Goal: Task Accomplishment & Management: Manage account settings

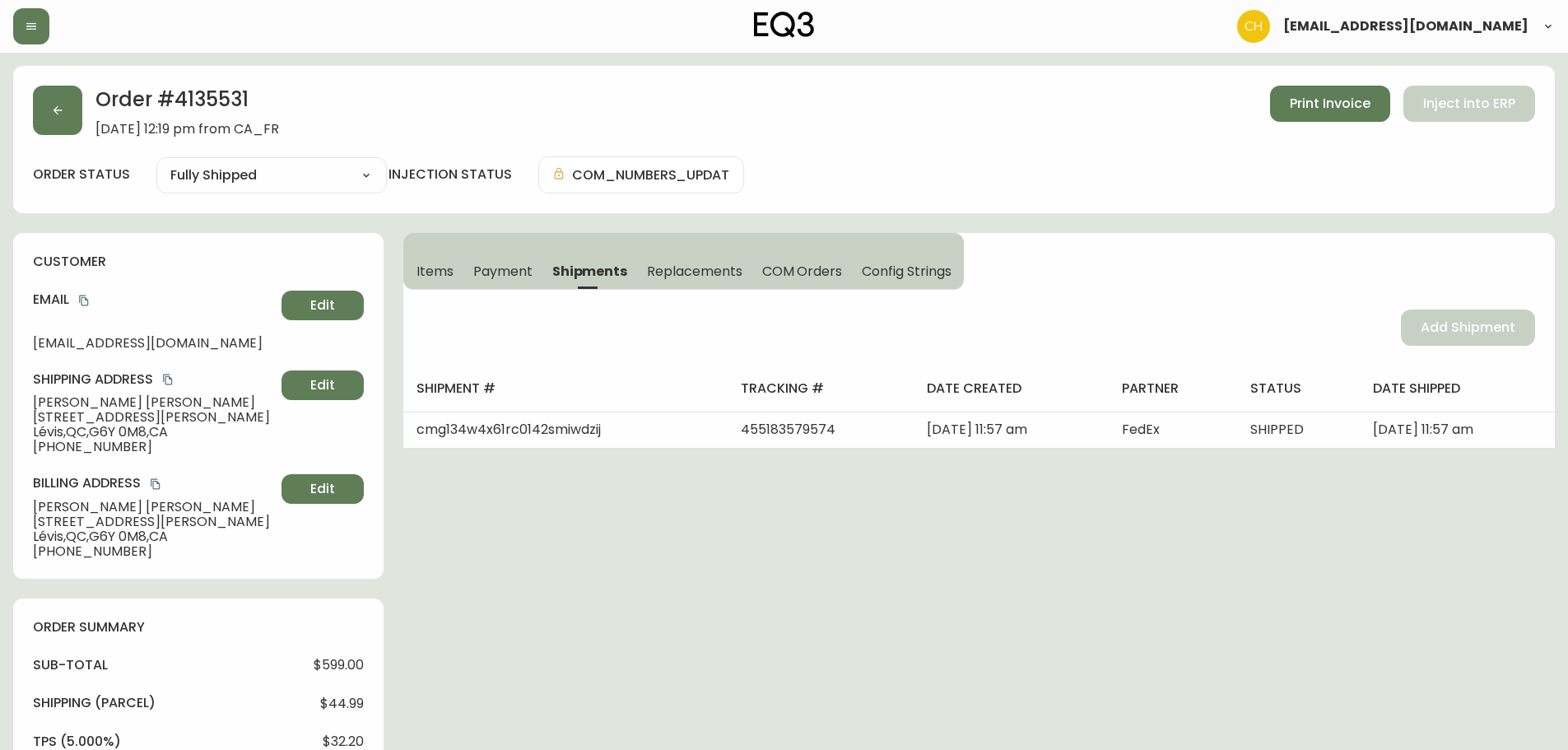
select select "FULLY_SHIPPED"
click at [70, 115] on button "button" at bounding box center [58, 110] width 49 height 49
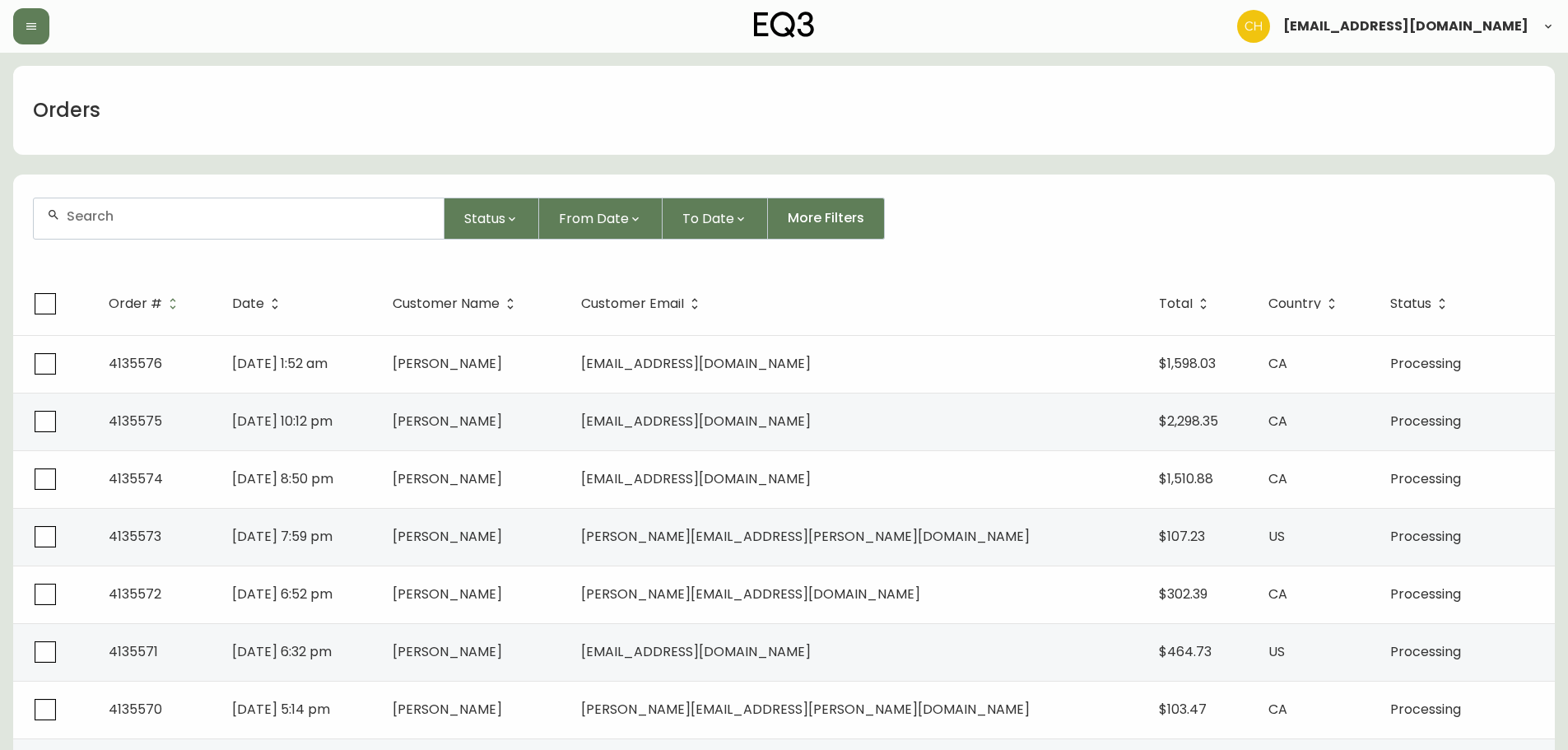
click at [198, 221] on input "text" at bounding box center [249, 216] width 364 height 15
drag, startPoint x: 344, startPoint y: 217, endPoint x: 352, endPoint y: 213, distance: 8.9
click at [350, 214] on input "text" at bounding box center [249, 216] width 364 height 15
type input "4135551"
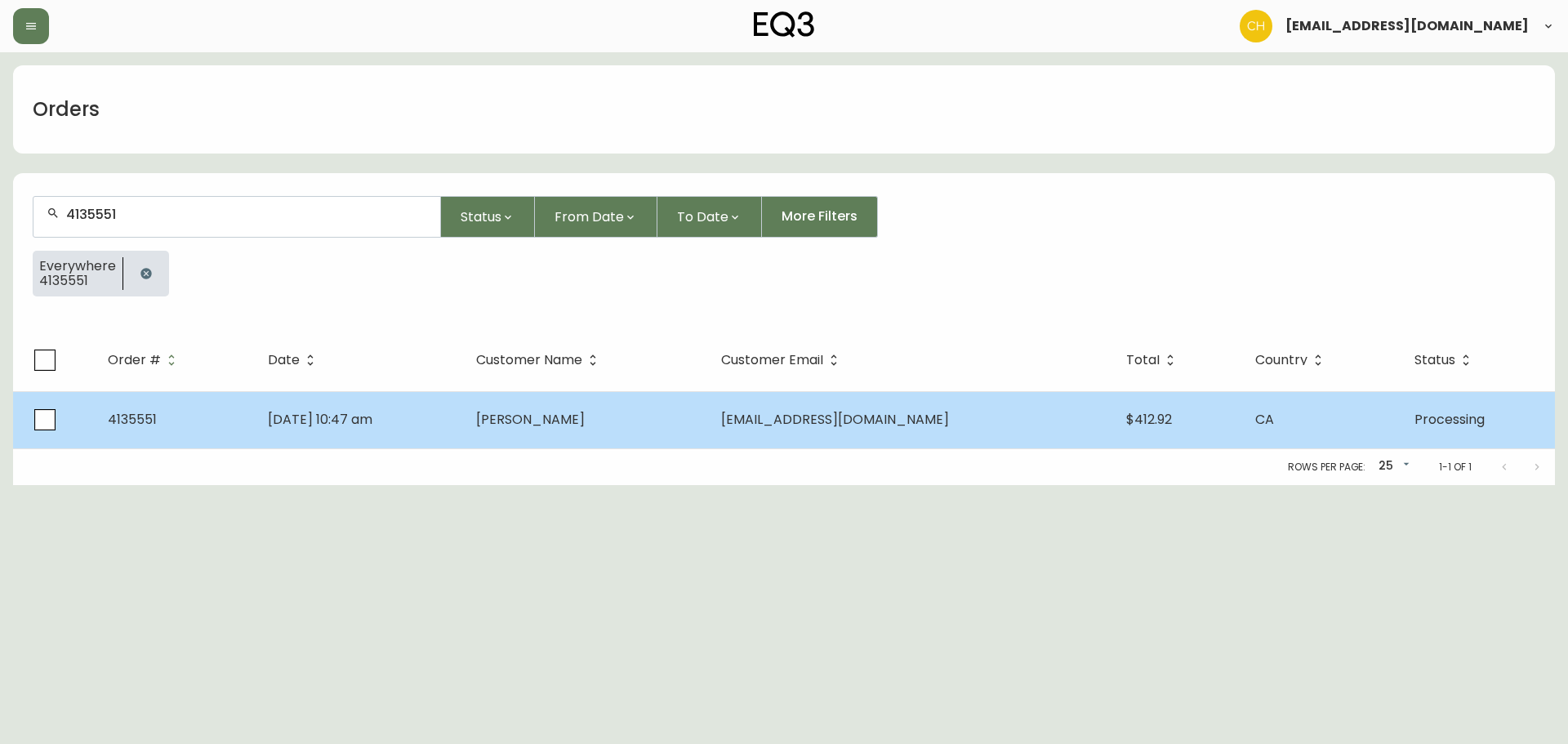
click at [634, 419] on td "[PERSON_NAME]" at bounding box center [585, 419] width 245 height 57
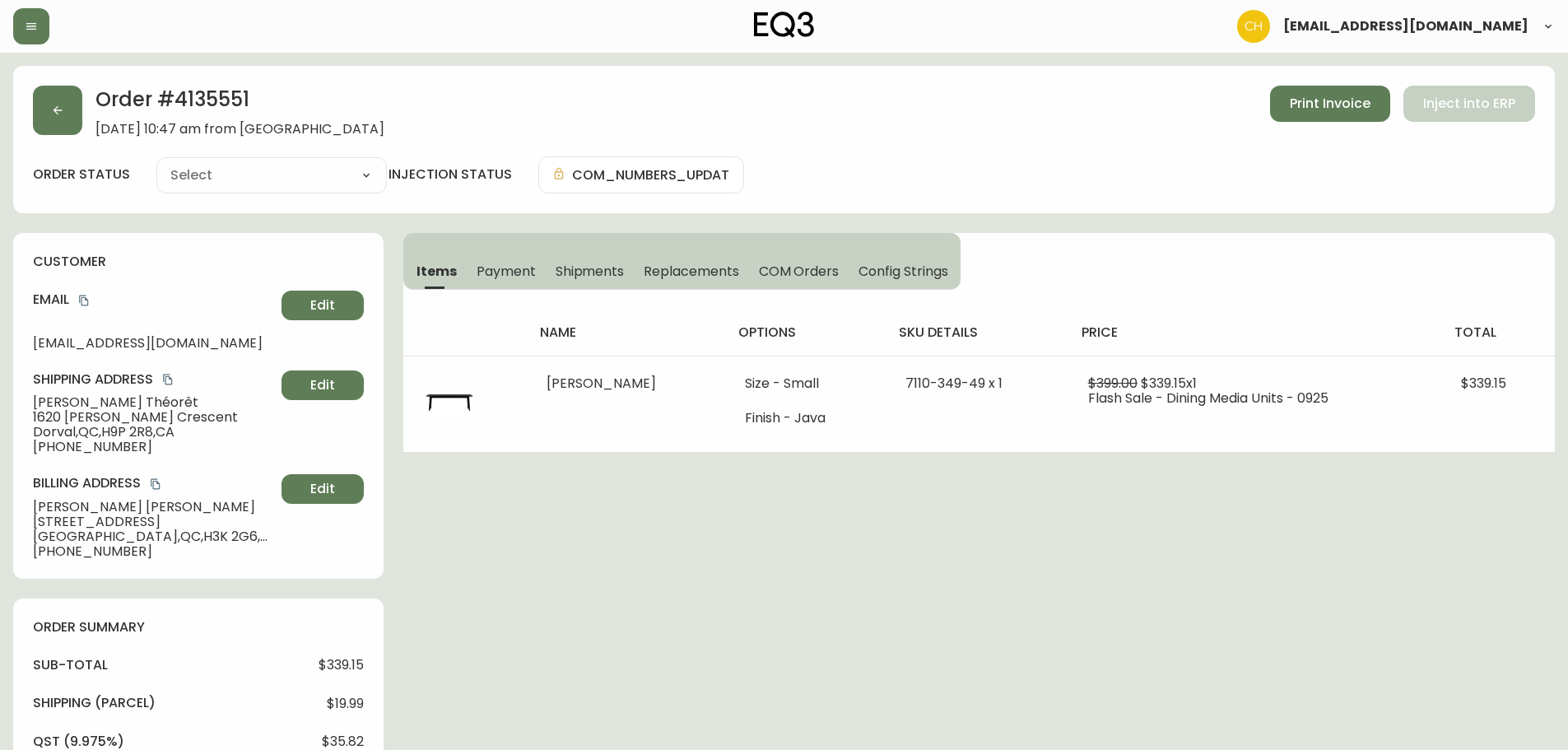
type input "Processing"
select select "PROCESSING"
click at [65, 117] on button "button" at bounding box center [58, 110] width 49 height 49
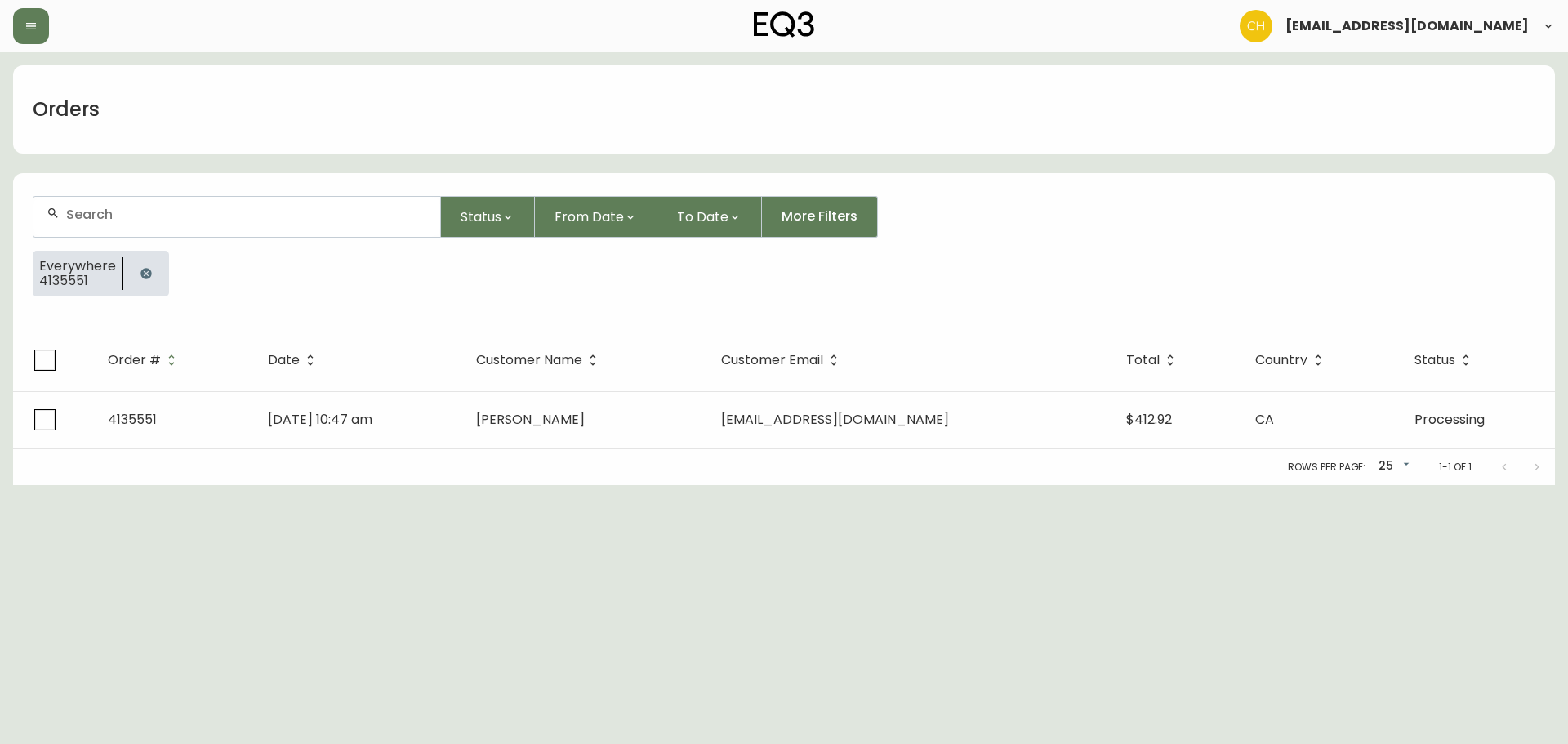
click at [79, 218] on input "text" at bounding box center [247, 214] width 361 height 15
type input "4135553"
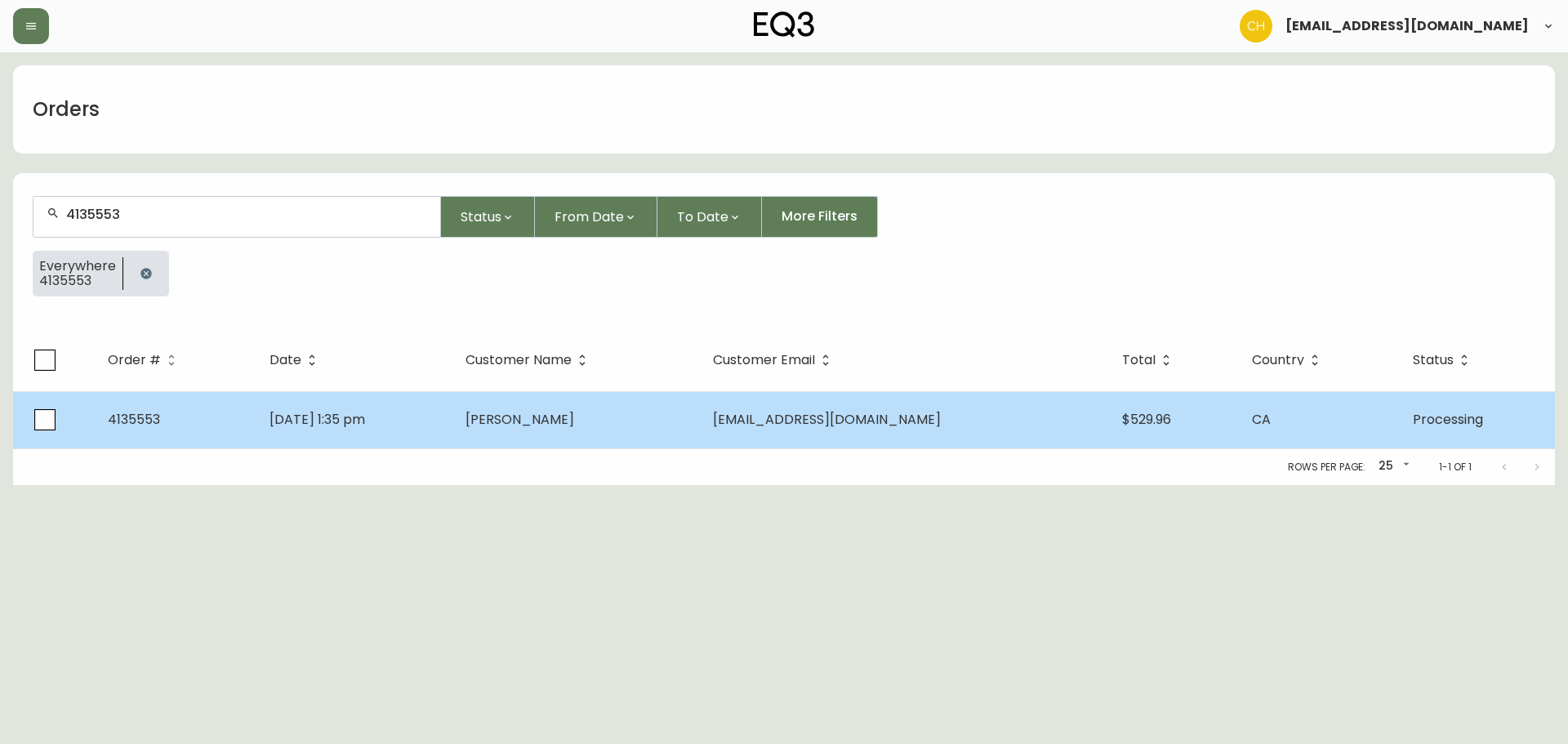
click at [572, 412] on span "Hailey Procak" at bounding box center [520, 419] width 108 height 19
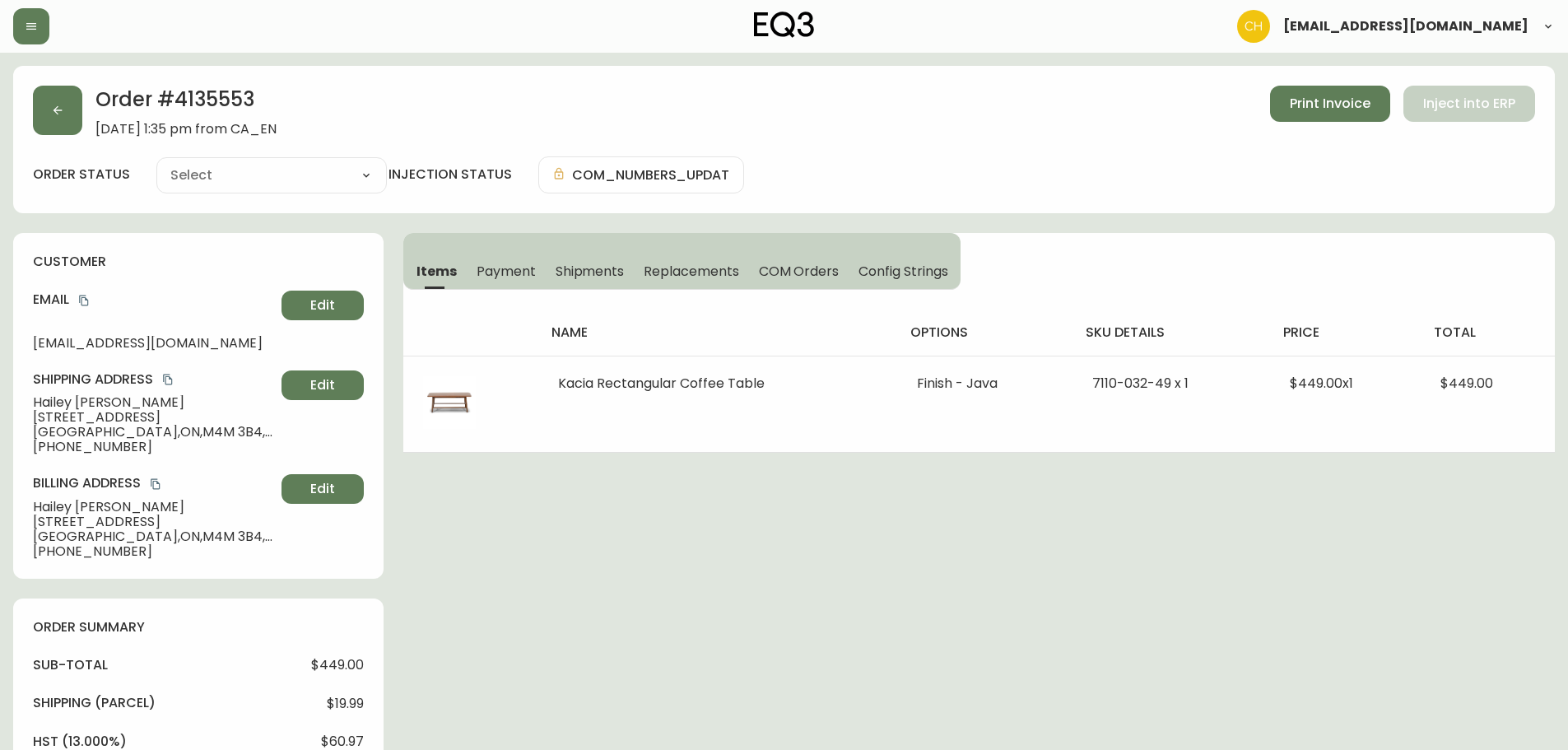
type input "Processing"
select select "PROCESSING"
click at [65, 115] on button "button" at bounding box center [58, 110] width 49 height 49
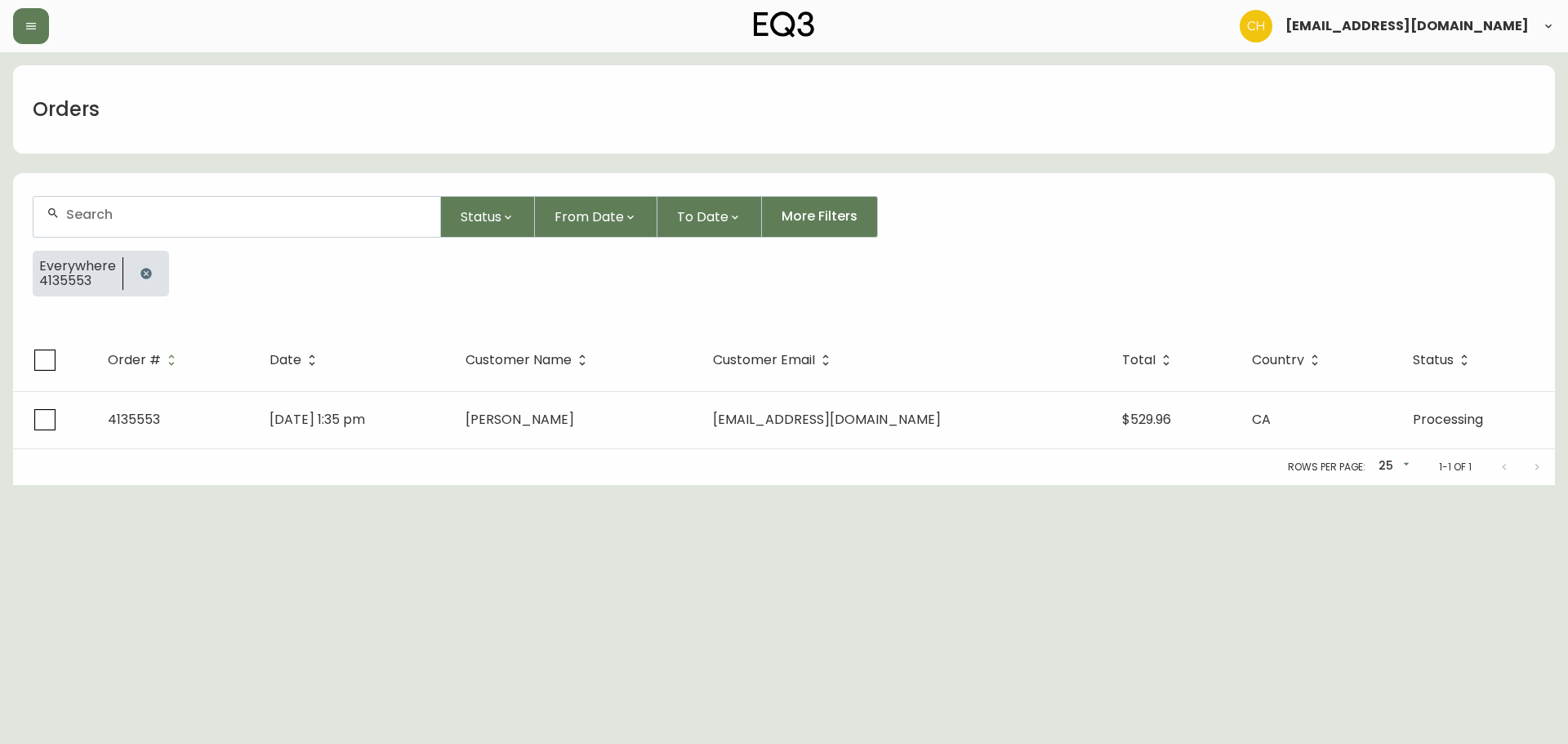
drag, startPoint x: 103, startPoint y: 213, endPoint x: 120, endPoint y: 213, distance: 17.0
click at [114, 214] on input "text" at bounding box center [247, 214] width 361 height 15
type input "4135565"
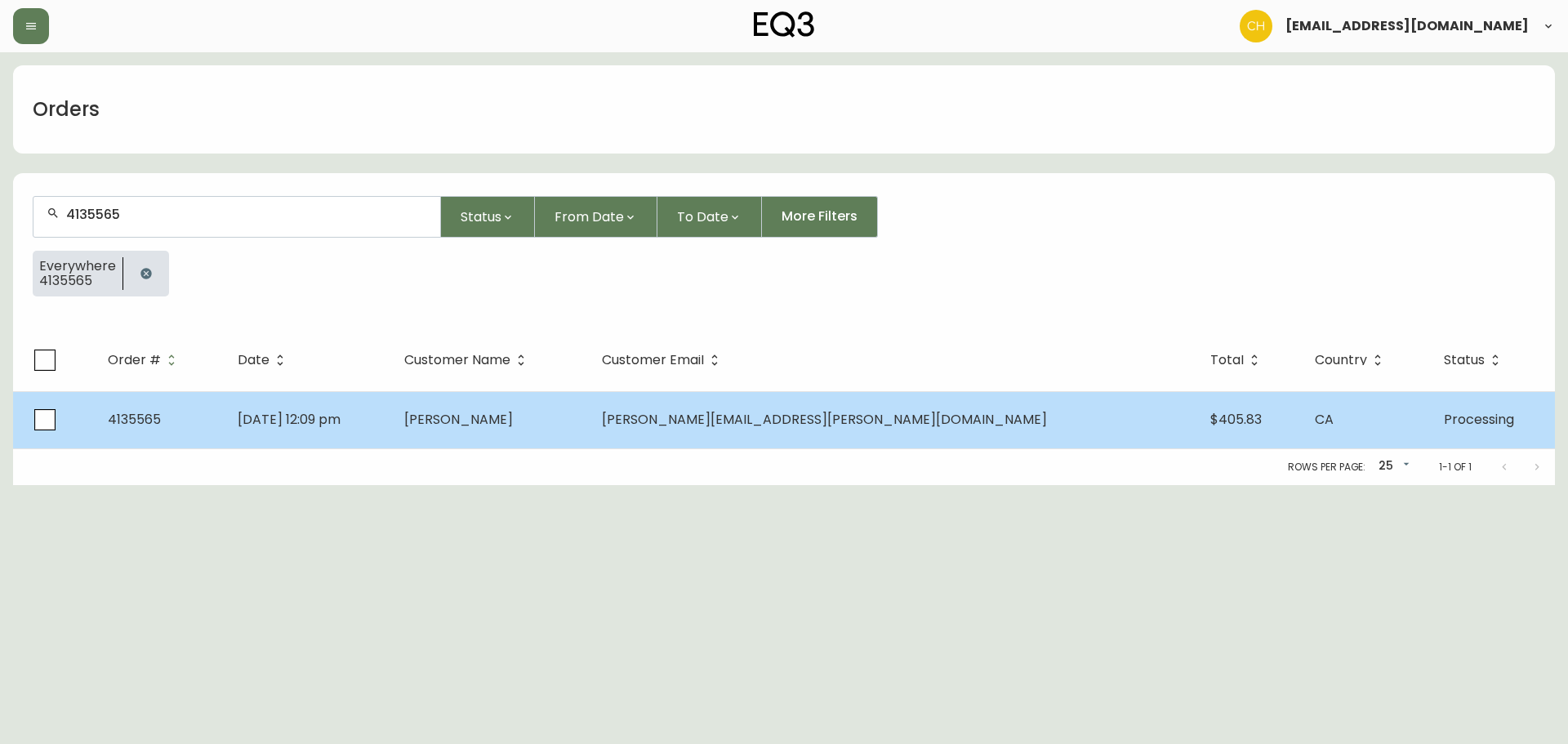
drag, startPoint x: 594, startPoint y: 411, endPoint x: 584, endPoint y: 405, distance: 11.7
click at [590, 409] on td "Matthew Robertson" at bounding box center [490, 419] width 199 height 57
click at [513, 427] on span "Matthew Robertson" at bounding box center [458, 419] width 108 height 19
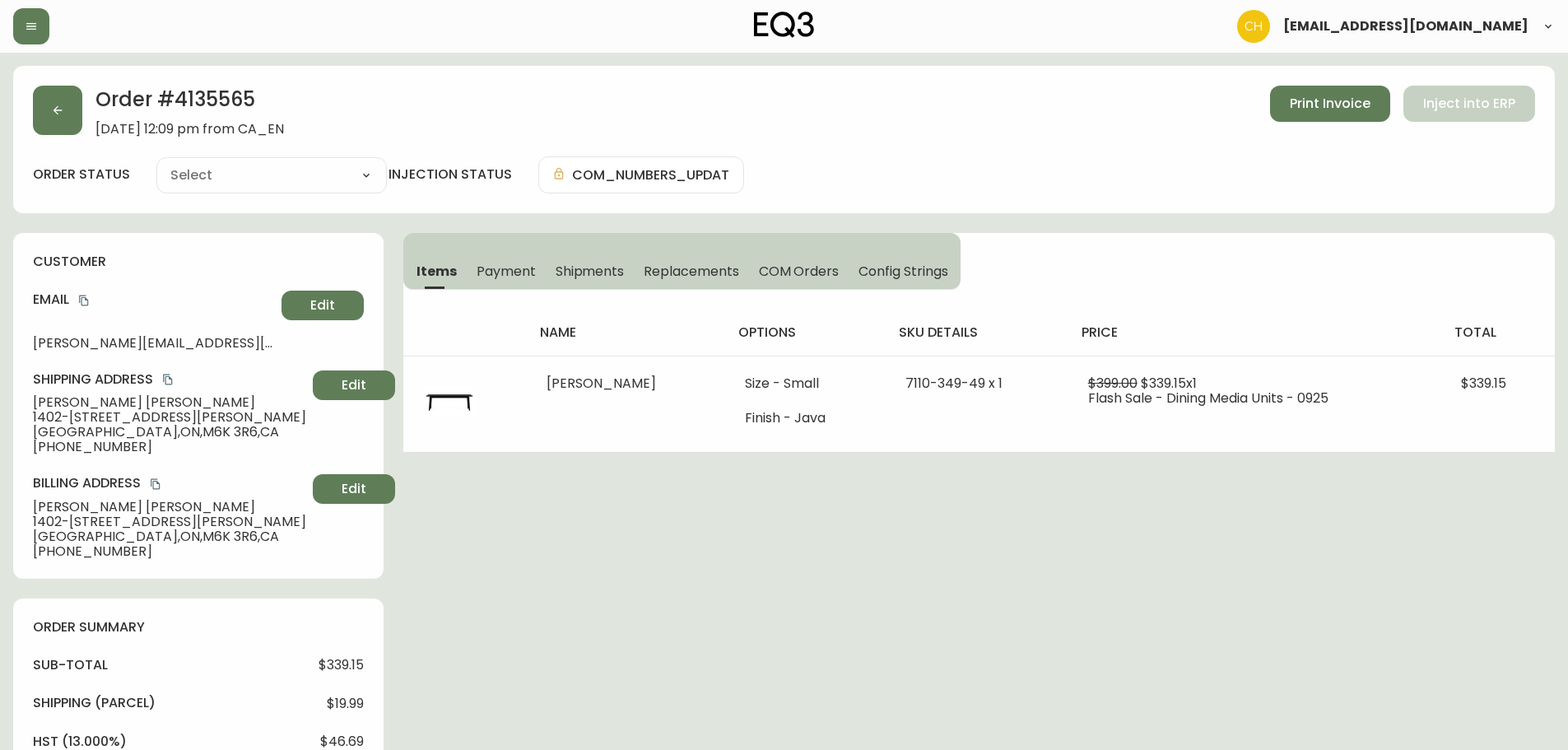
type input "Processing"
select select "PROCESSING"
click at [64, 104] on icon "button" at bounding box center [58, 110] width 13 height 13
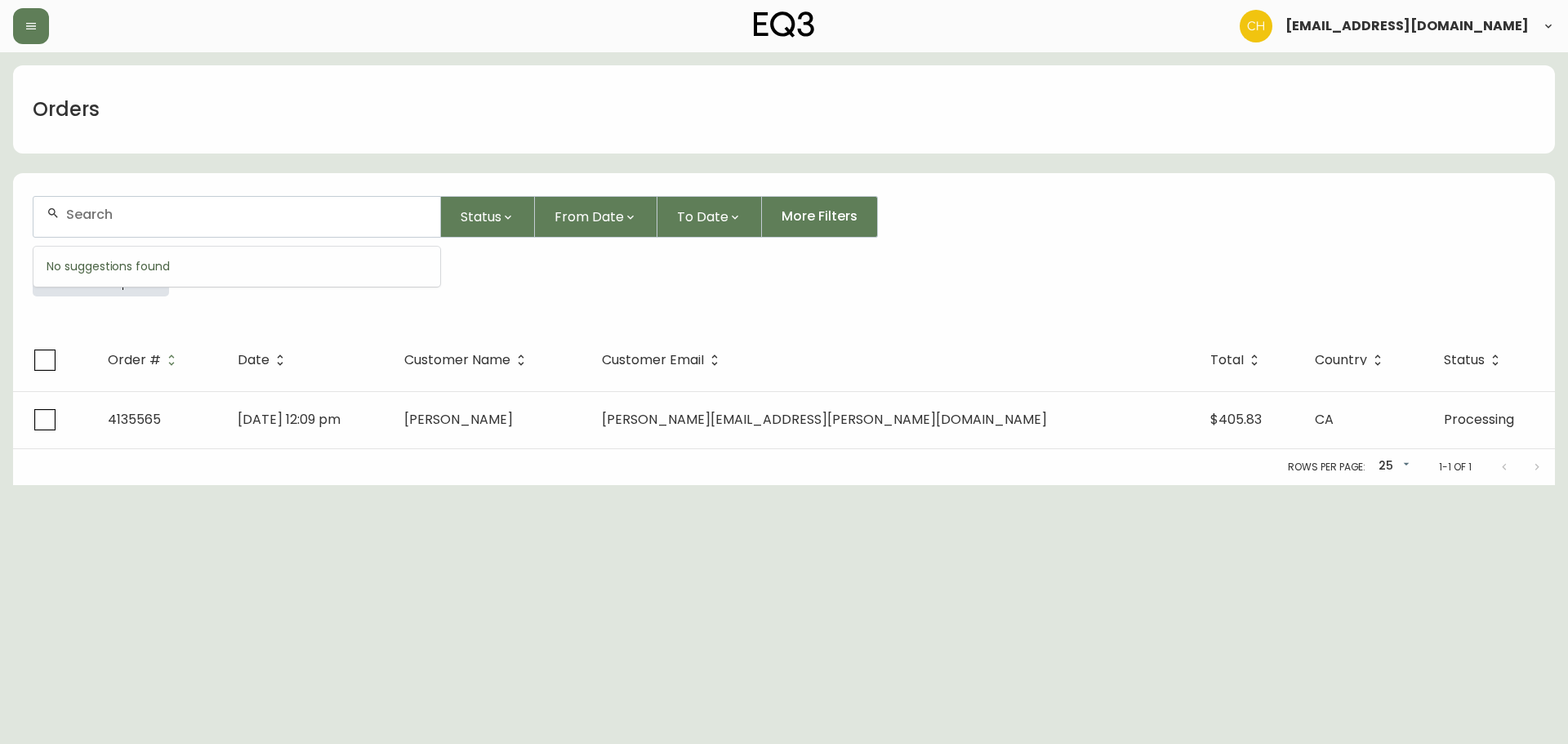
drag, startPoint x: 87, startPoint y: 213, endPoint x: 101, endPoint y: 190, distance: 26.9
click at [90, 211] on input "text" at bounding box center [247, 214] width 361 height 15
type input "4135539"
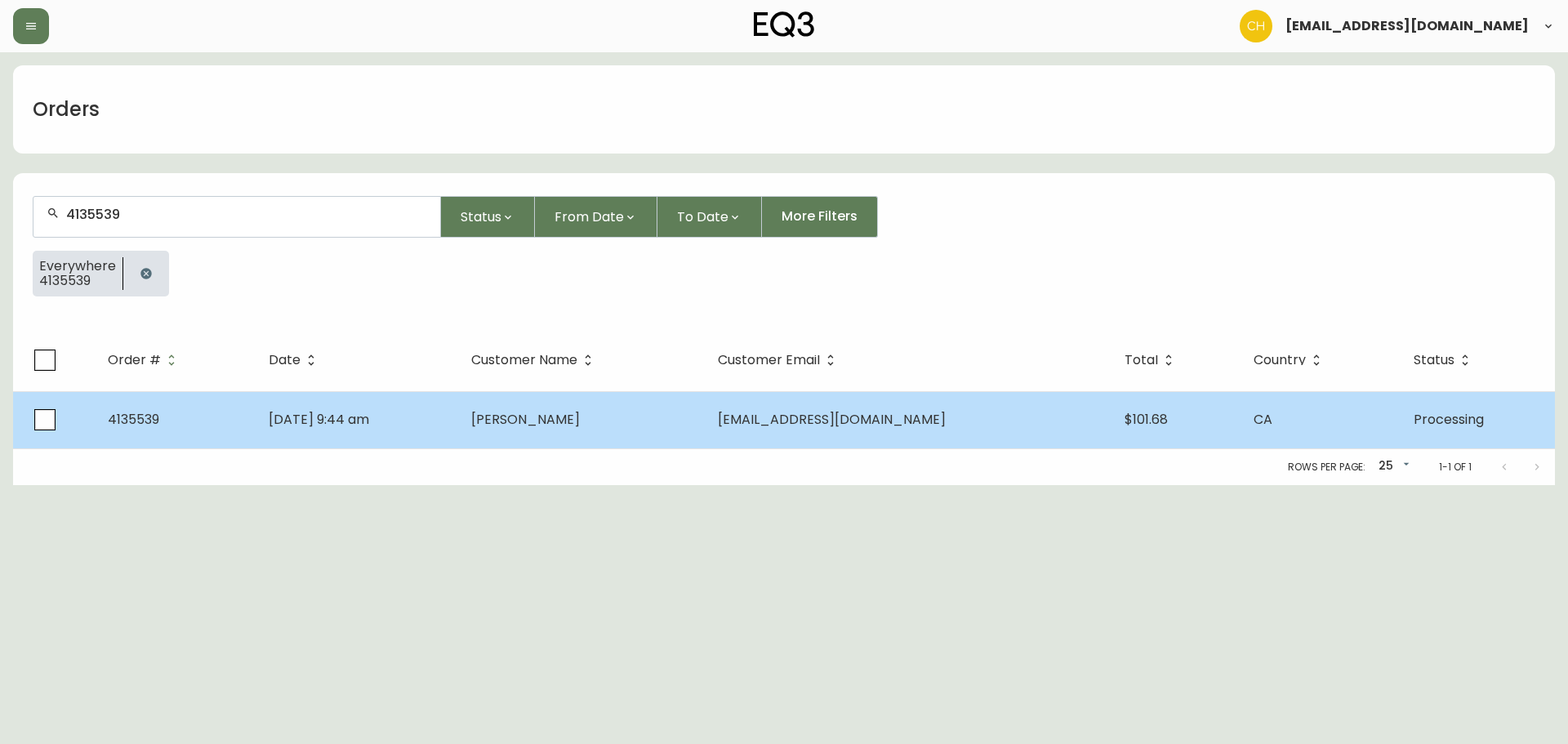
click at [529, 416] on td "Melani Buttery" at bounding box center [581, 419] width 246 height 57
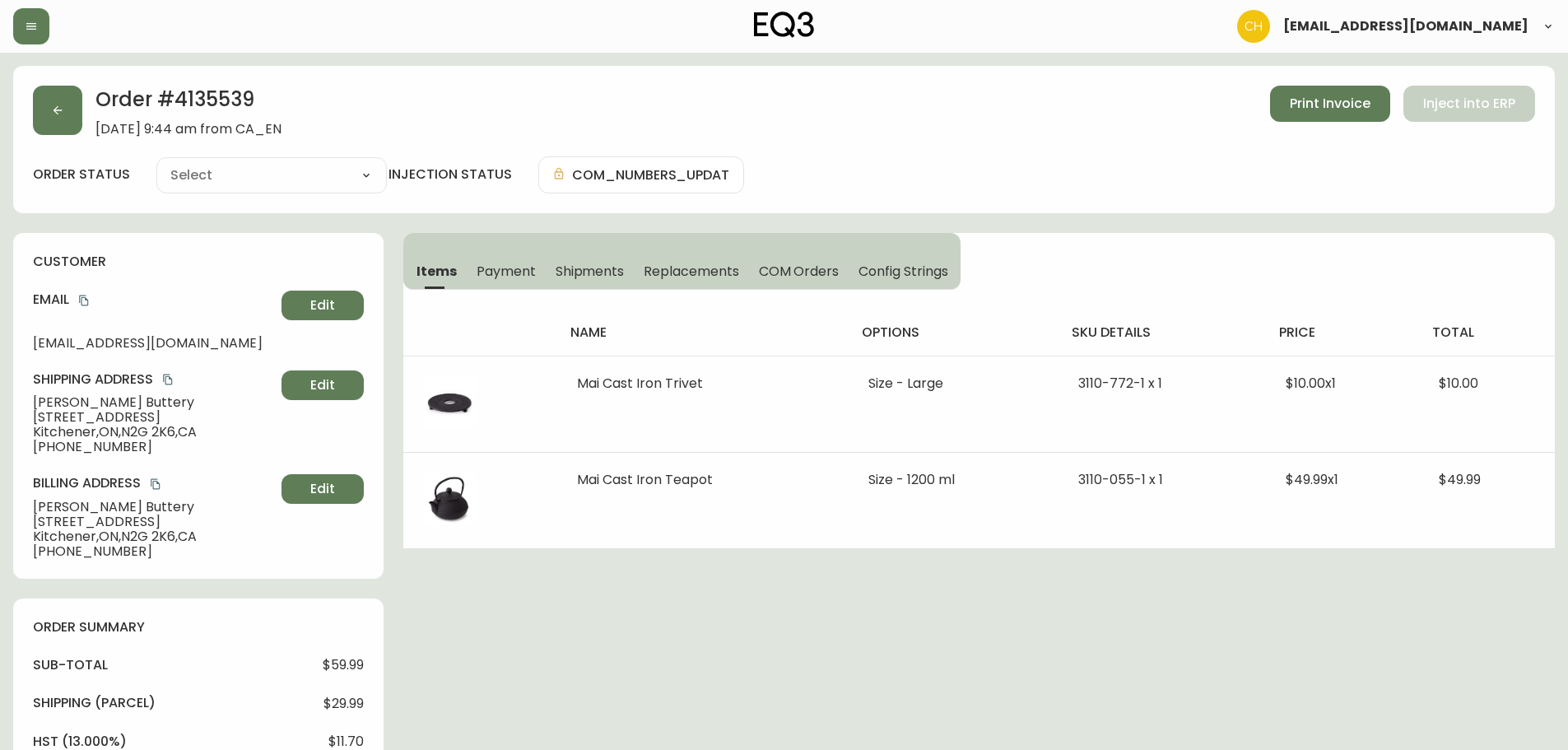
type input "Processing"
select select "PROCESSING"
click at [71, 126] on button "button" at bounding box center [58, 110] width 49 height 49
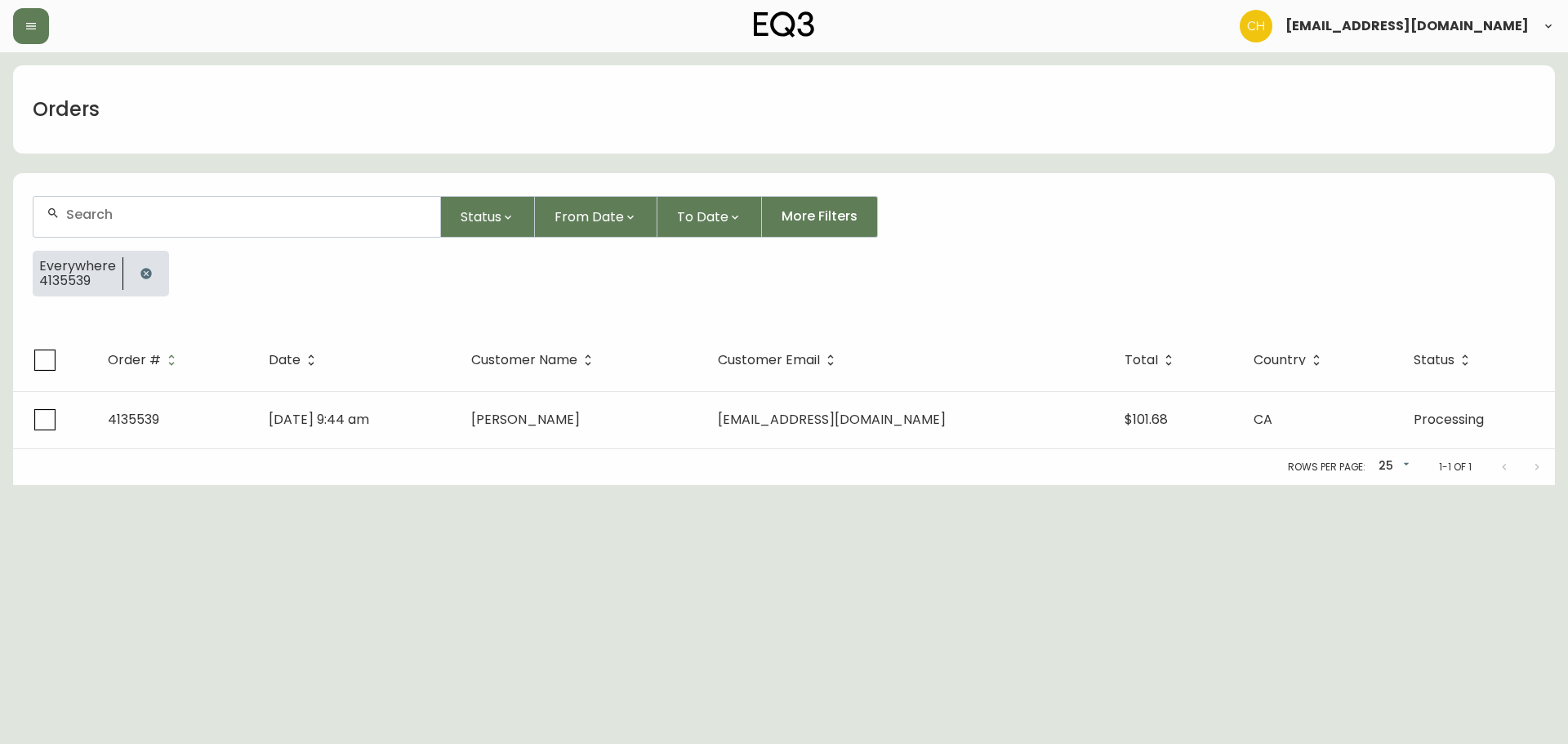
drag, startPoint x: 102, startPoint y: 207, endPoint x: 111, endPoint y: 207, distance: 9.0
click at [105, 208] on input "text" at bounding box center [247, 214] width 361 height 15
type input "4135558"
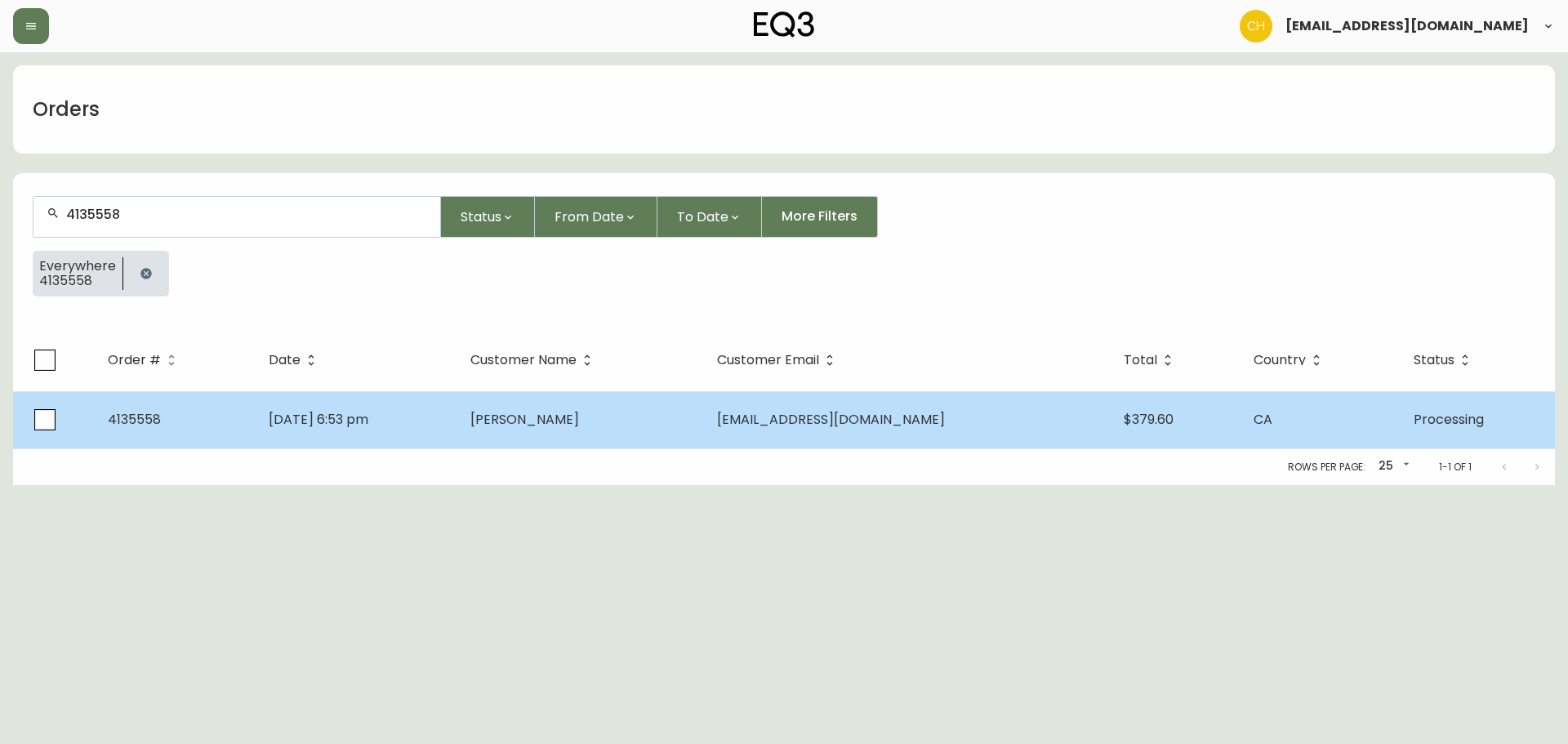
click at [578, 429] on td "Seryeong Lee" at bounding box center [580, 419] width 246 height 57
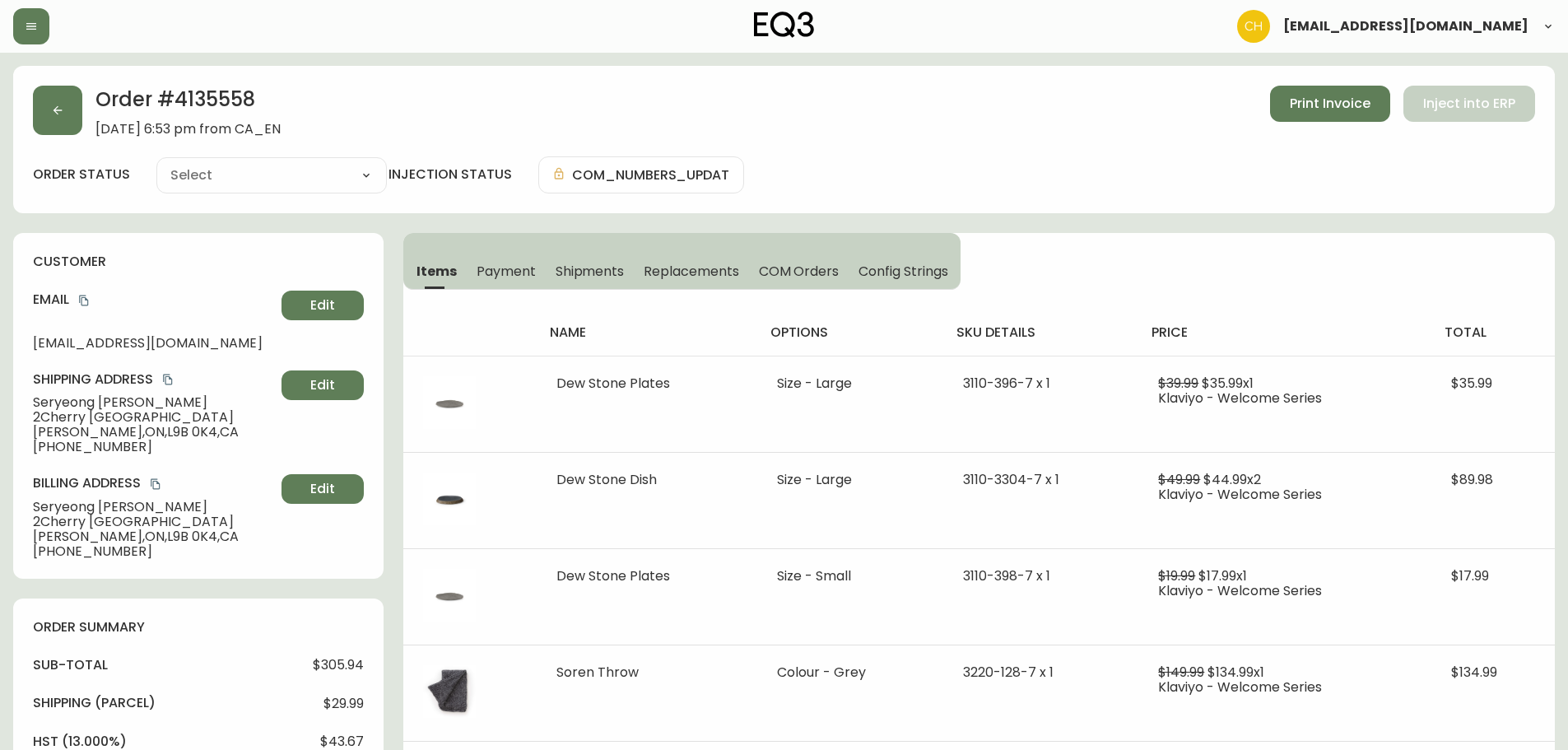
type input "Processing"
select select "PROCESSING"
click at [71, 109] on button "button" at bounding box center [58, 110] width 49 height 49
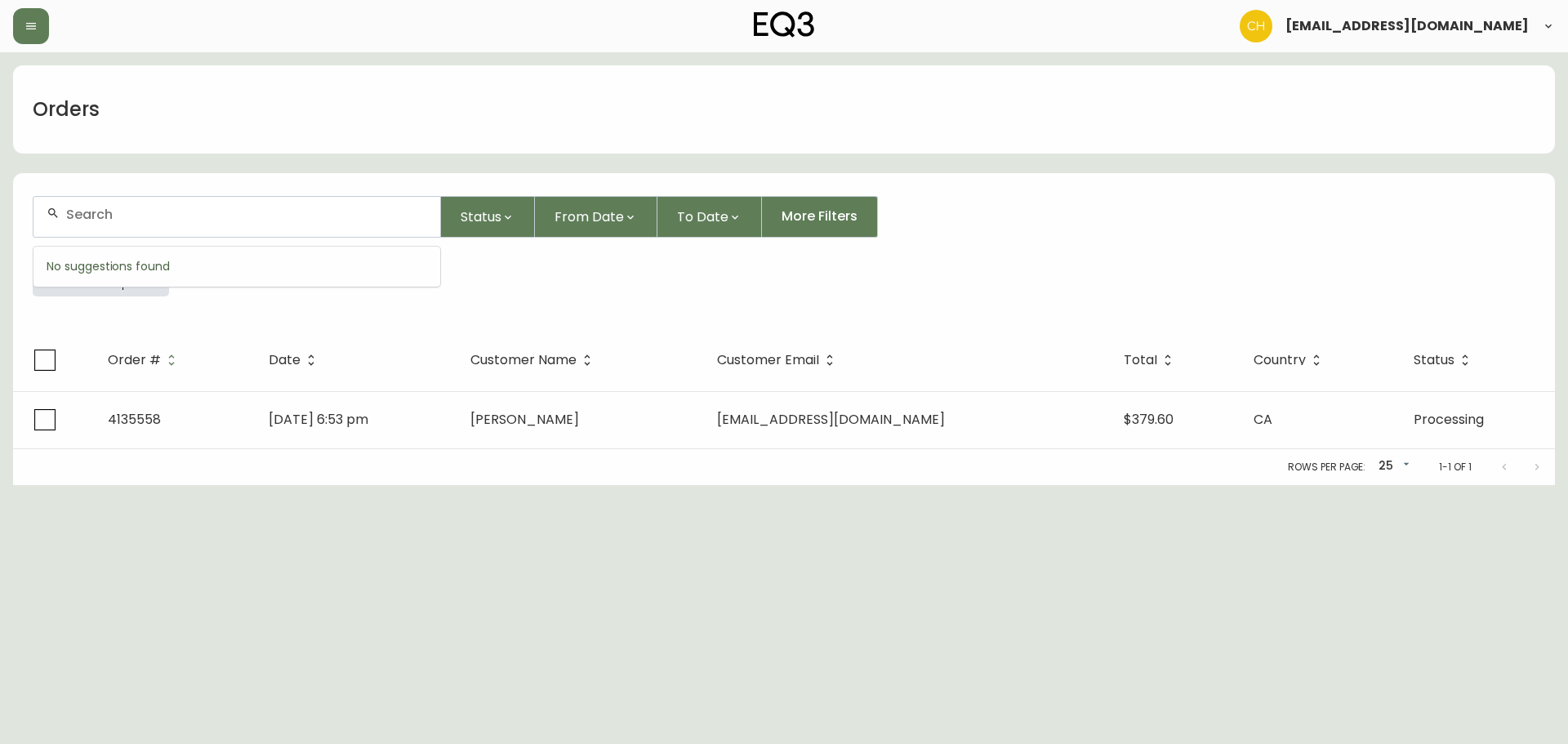
drag, startPoint x: 114, startPoint y: 212, endPoint x: 104, endPoint y: 177, distance: 36.4
click at [114, 211] on input "text" at bounding box center [247, 214] width 361 height 15
type input "4135560"
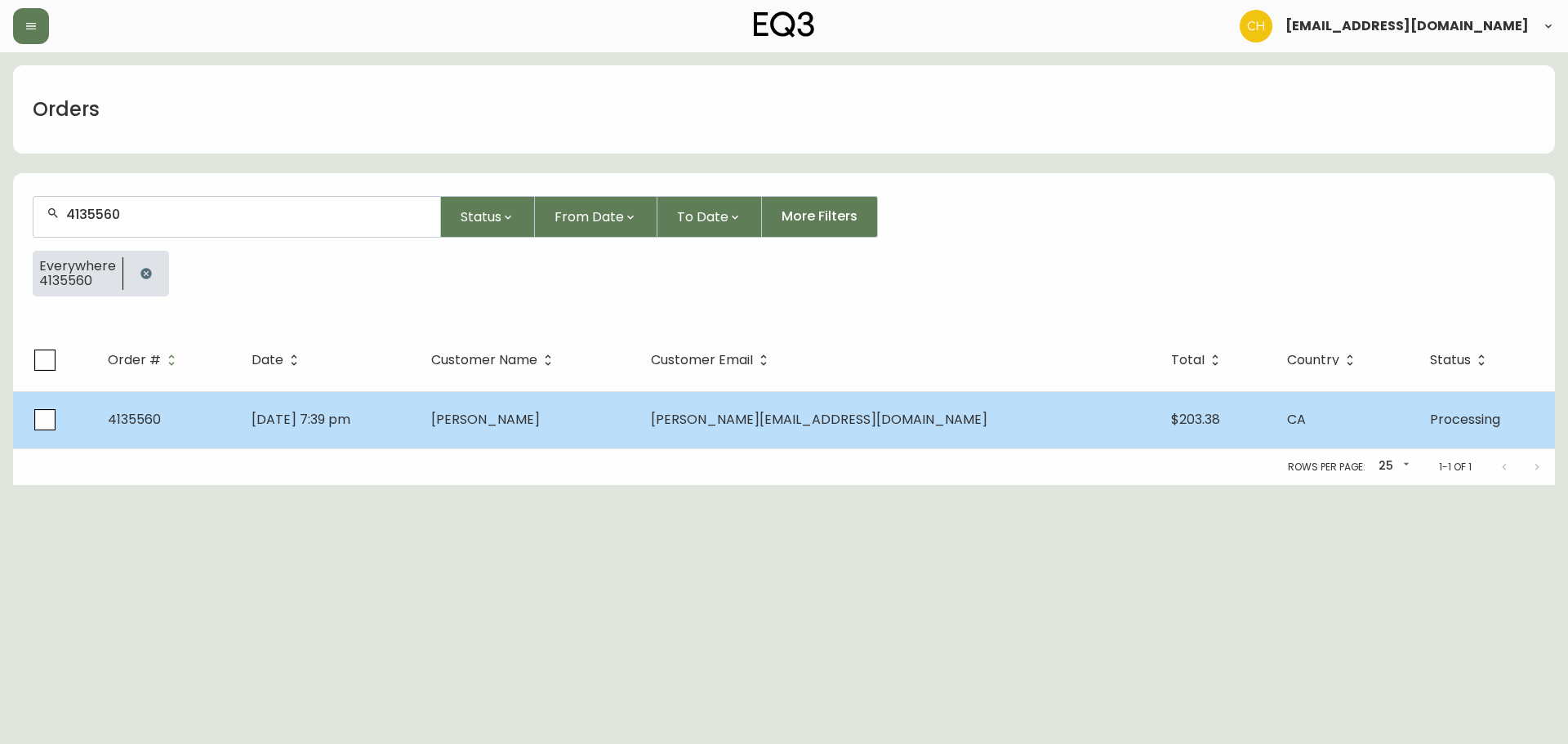
click at [590, 441] on td "Tomasz Dubiel" at bounding box center [528, 419] width 220 height 57
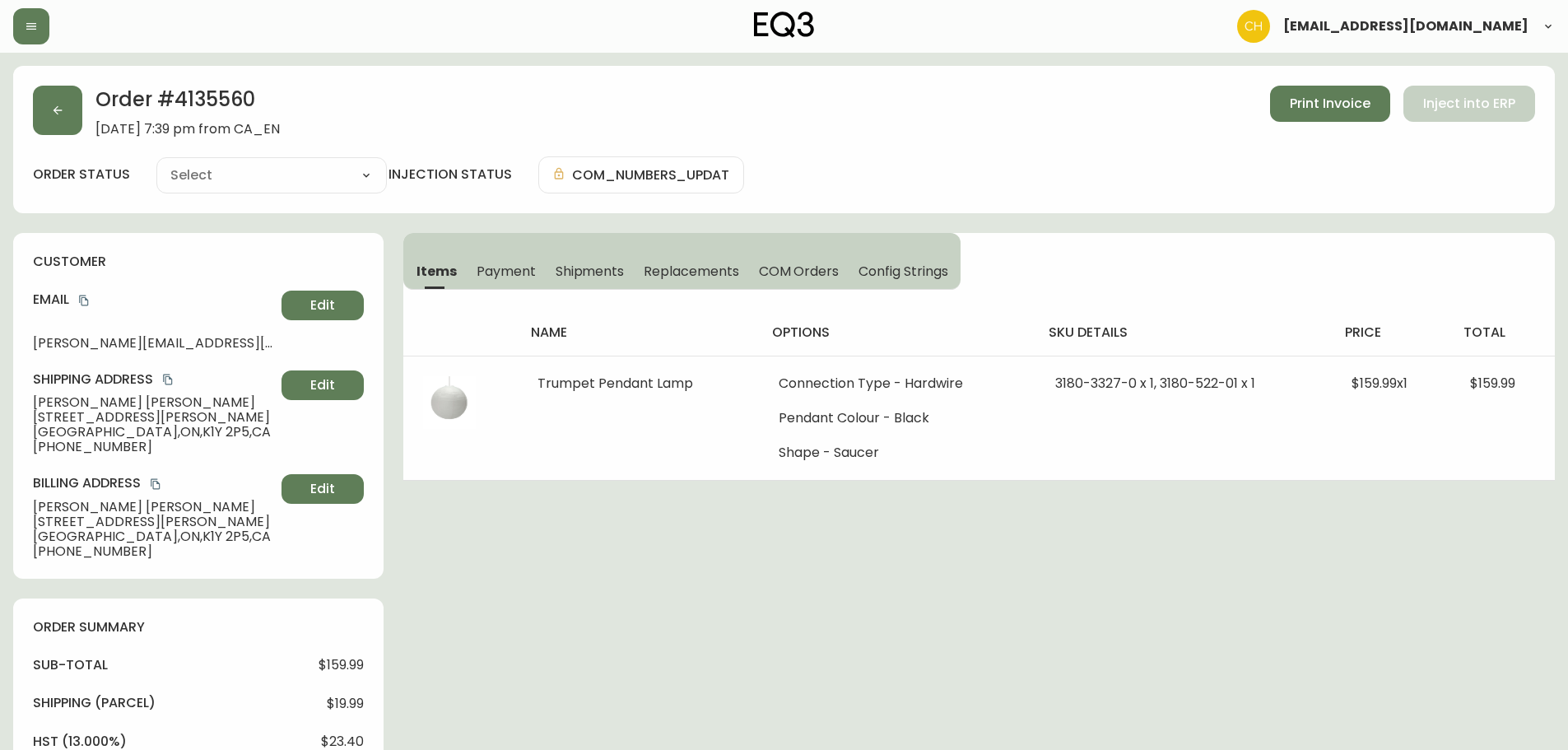
type input "Processing"
select select "PROCESSING"
click at [59, 119] on button "button" at bounding box center [58, 110] width 49 height 49
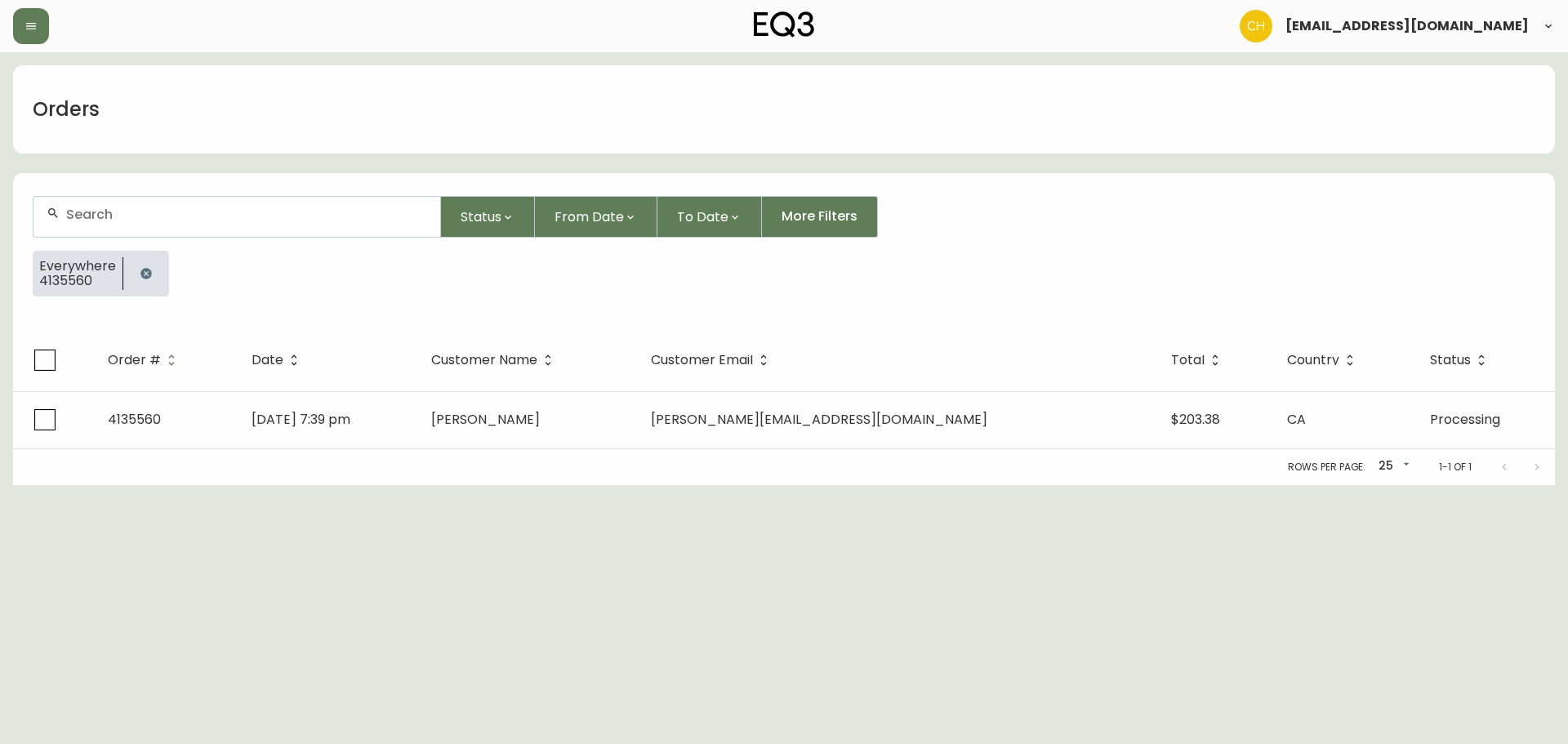
click at [102, 215] on input "text" at bounding box center [247, 214] width 361 height 15
type input "4135568"
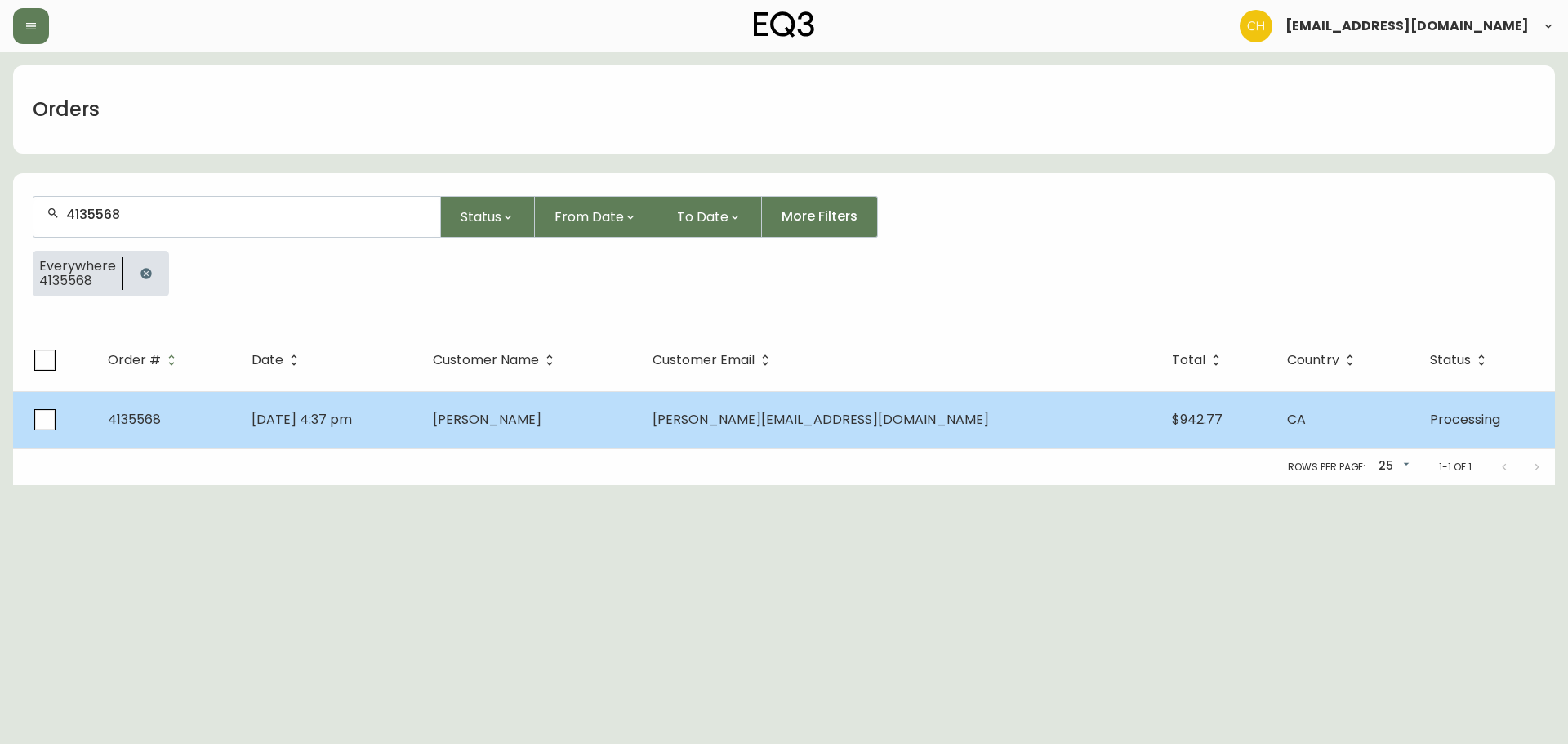
click at [582, 429] on td "Alexandra Hitter" at bounding box center [529, 419] width 219 height 57
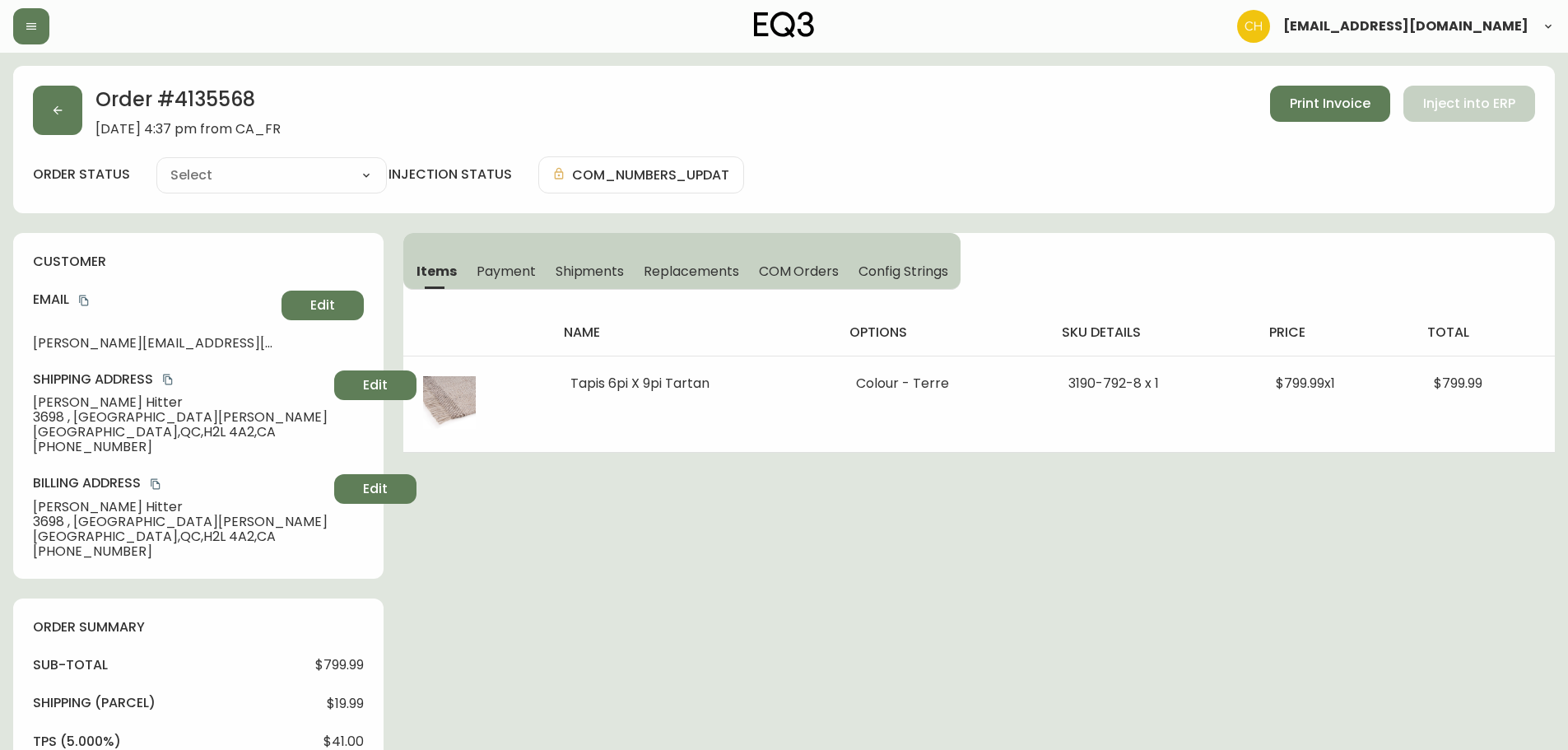
type input "Processing"
select select "PROCESSING"
click at [71, 113] on button "button" at bounding box center [58, 110] width 49 height 49
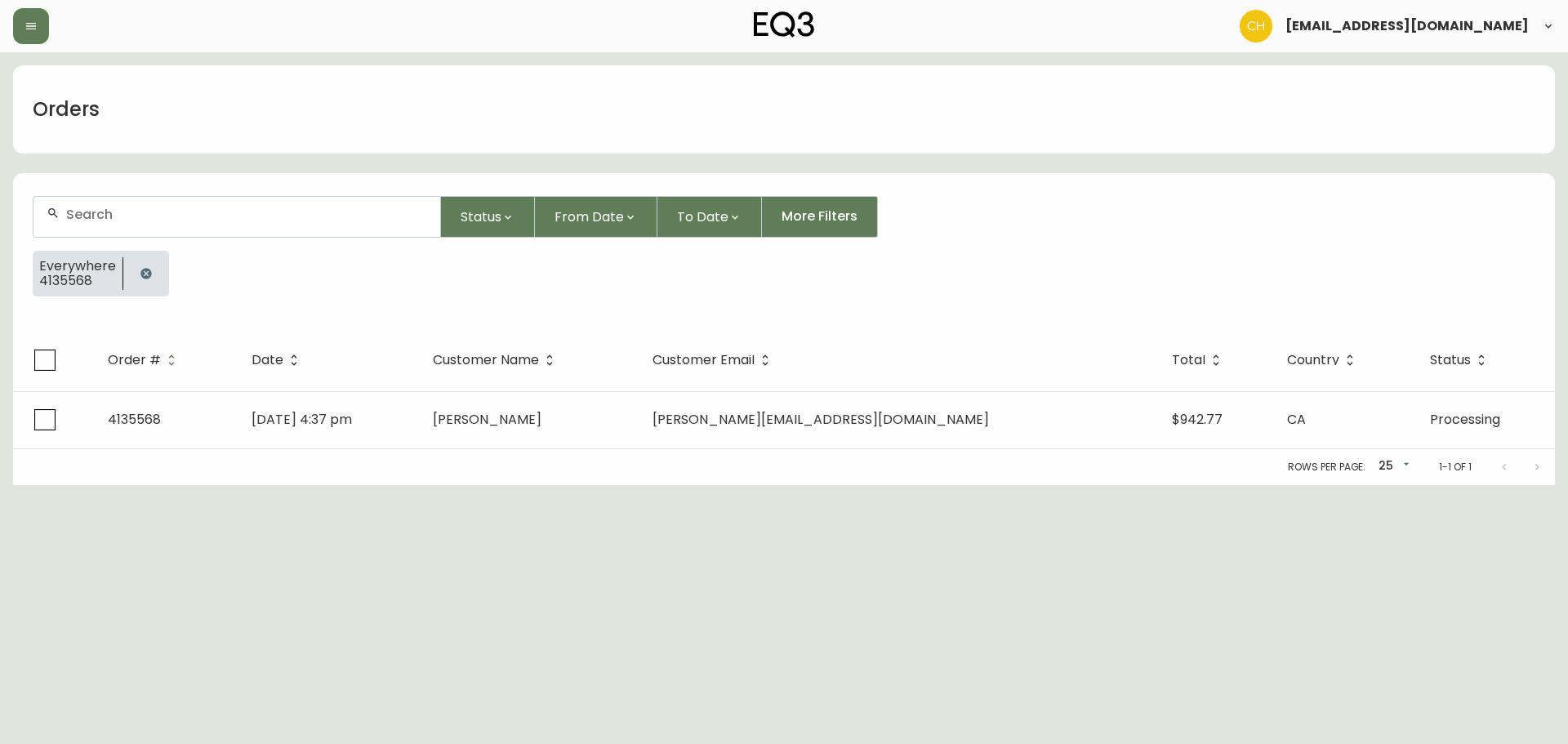
drag, startPoint x: 93, startPoint y: 212, endPoint x: 86, endPoint y: 190, distance: 23.1
click at [94, 211] on input "text" at bounding box center [247, 214] width 361 height 15
type input "4135572"
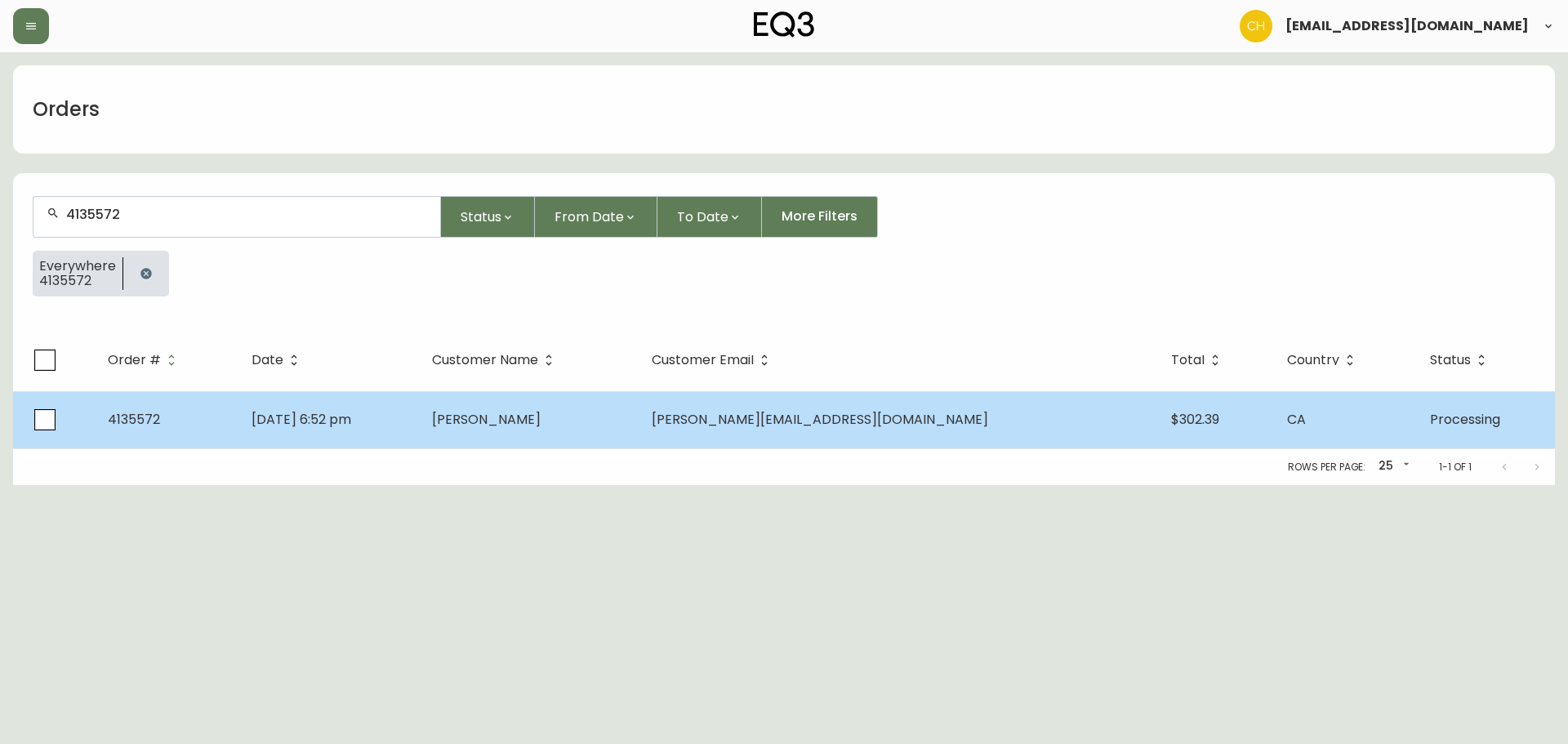
click at [540, 417] on span "Nargiza Gilfan" at bounding box center [486, 419] width 108 height 19
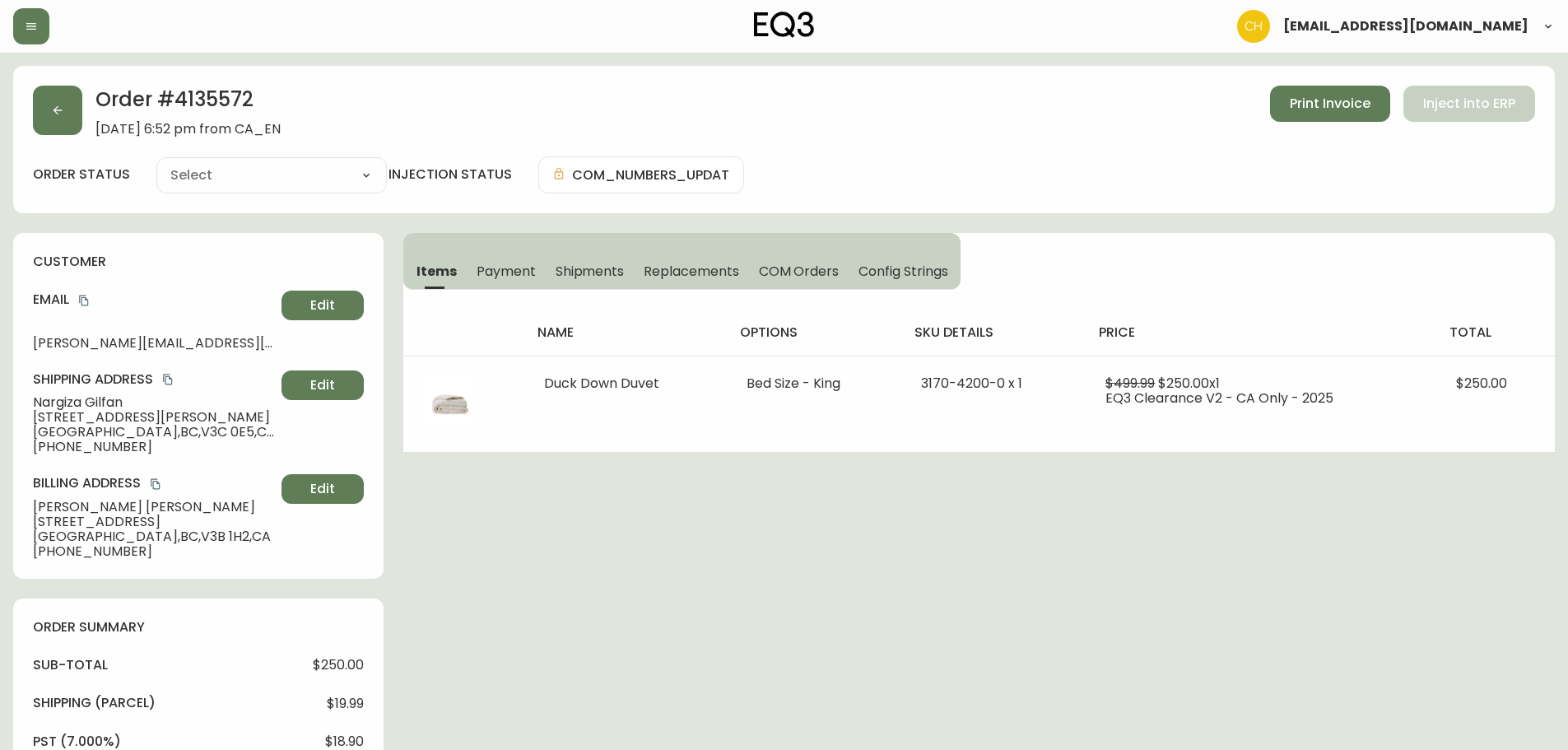
type input "Processing"
select select "PROCESSING"
click at [71, 109] on button "button" at bounding box center [58, 110] width 49 height 49
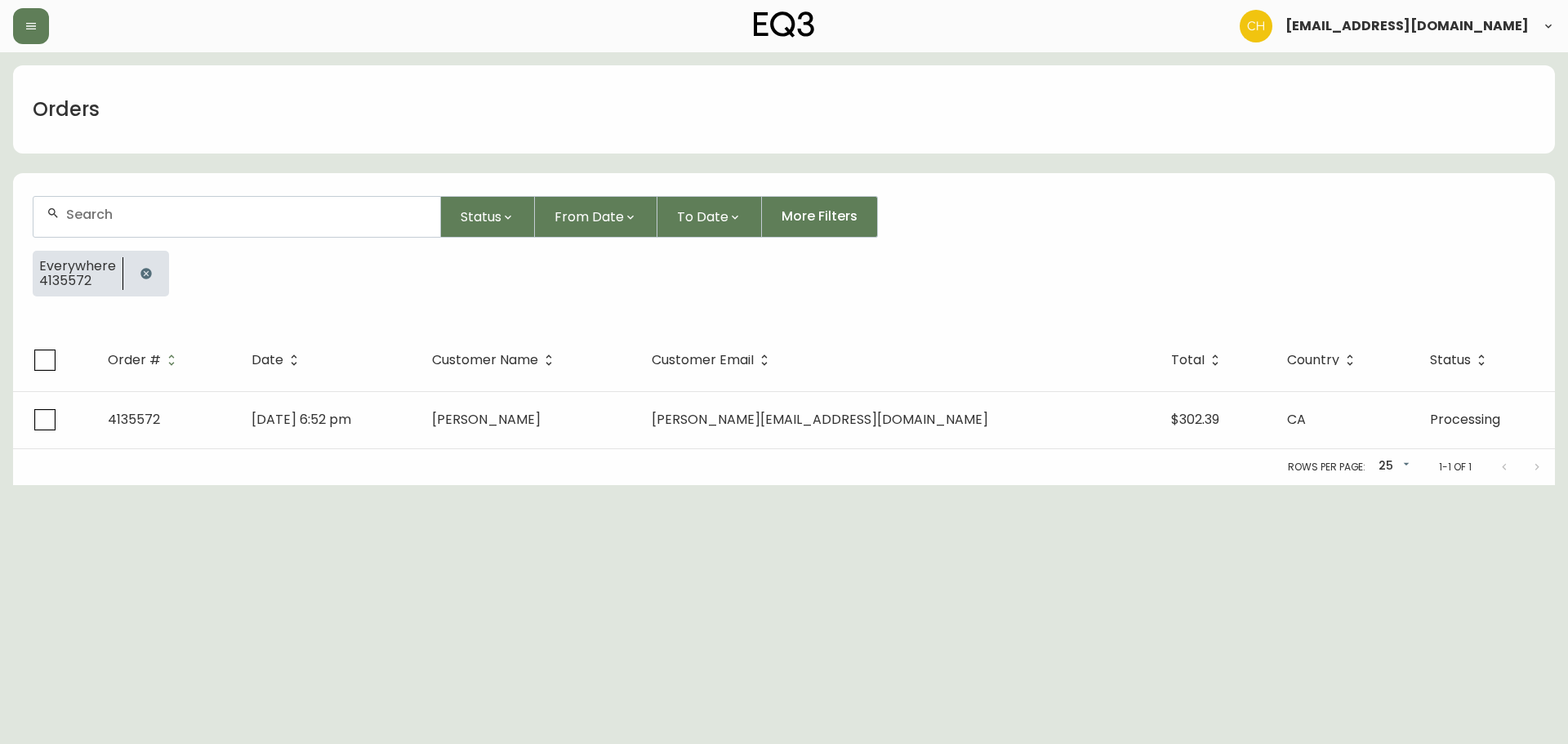
drag, startPoint x: 96, startPoint y: 209, endPoint x: 90, endPoint y: 201, distance: 10.0
click at [96, 209] on input "text" at bounding box center [247, 214] width 361 height 15
type input "4135548"
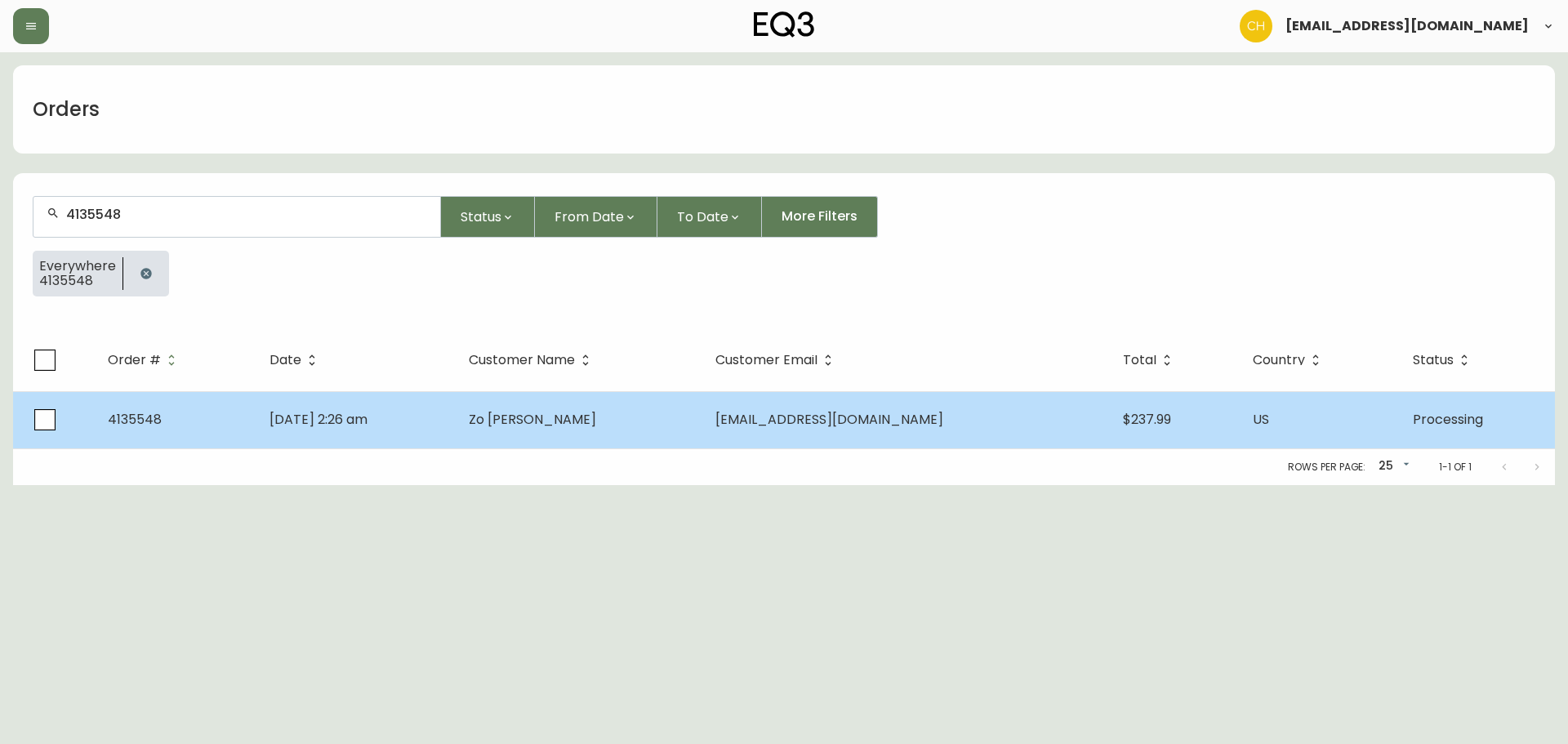
drag, startPoint x: 497, startPoint y: 427, endPoint x: 497, endPoint y: 418, distance: 9.0
click at [456, 418] on td "Sep 27 2025, 2:26 am" at bounding box center [356, 419] width 200 height 57
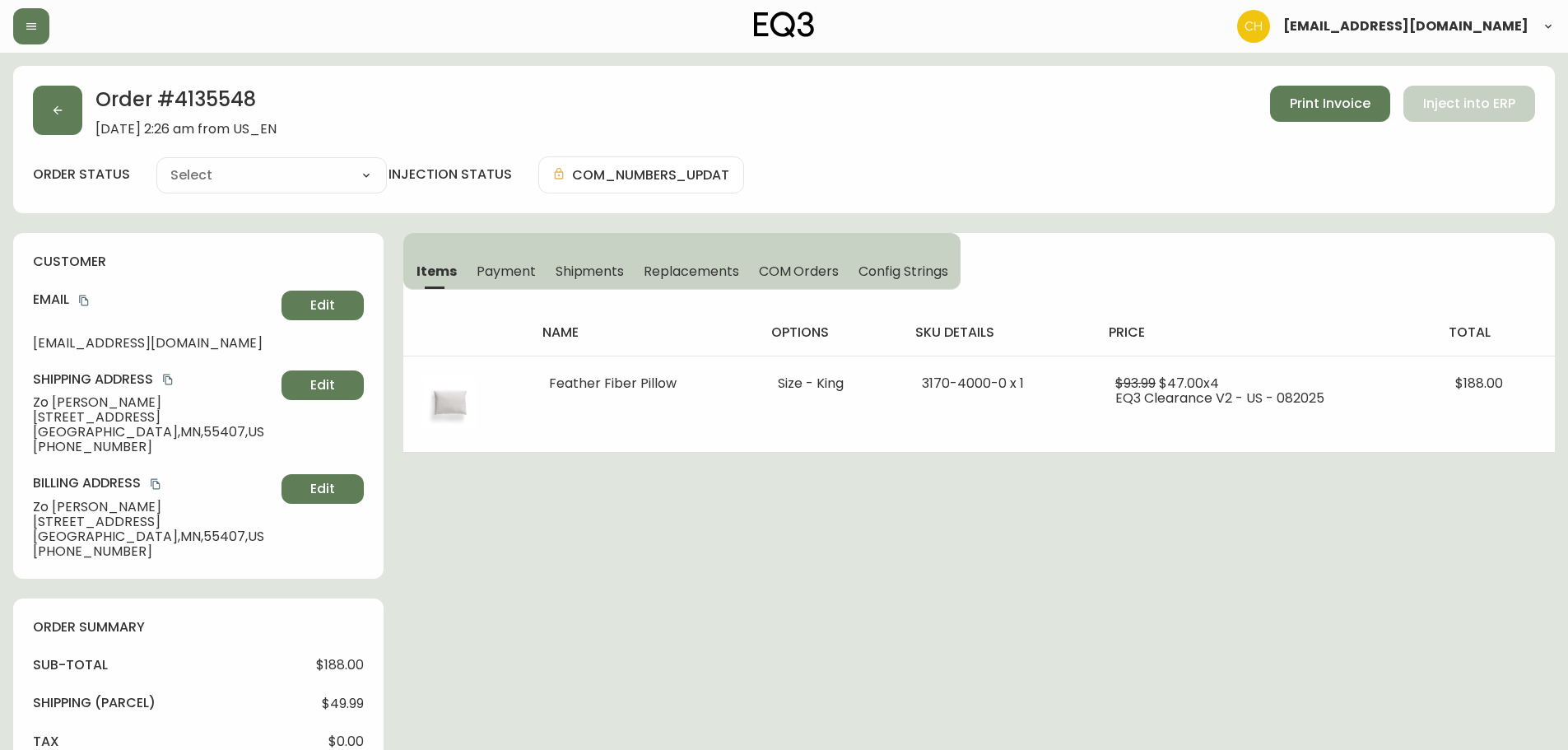
type input "Processing"
select select "PROCESSING"
click at [53, 102] on button "button" at bounding box center [58, 110] width 49 height 49
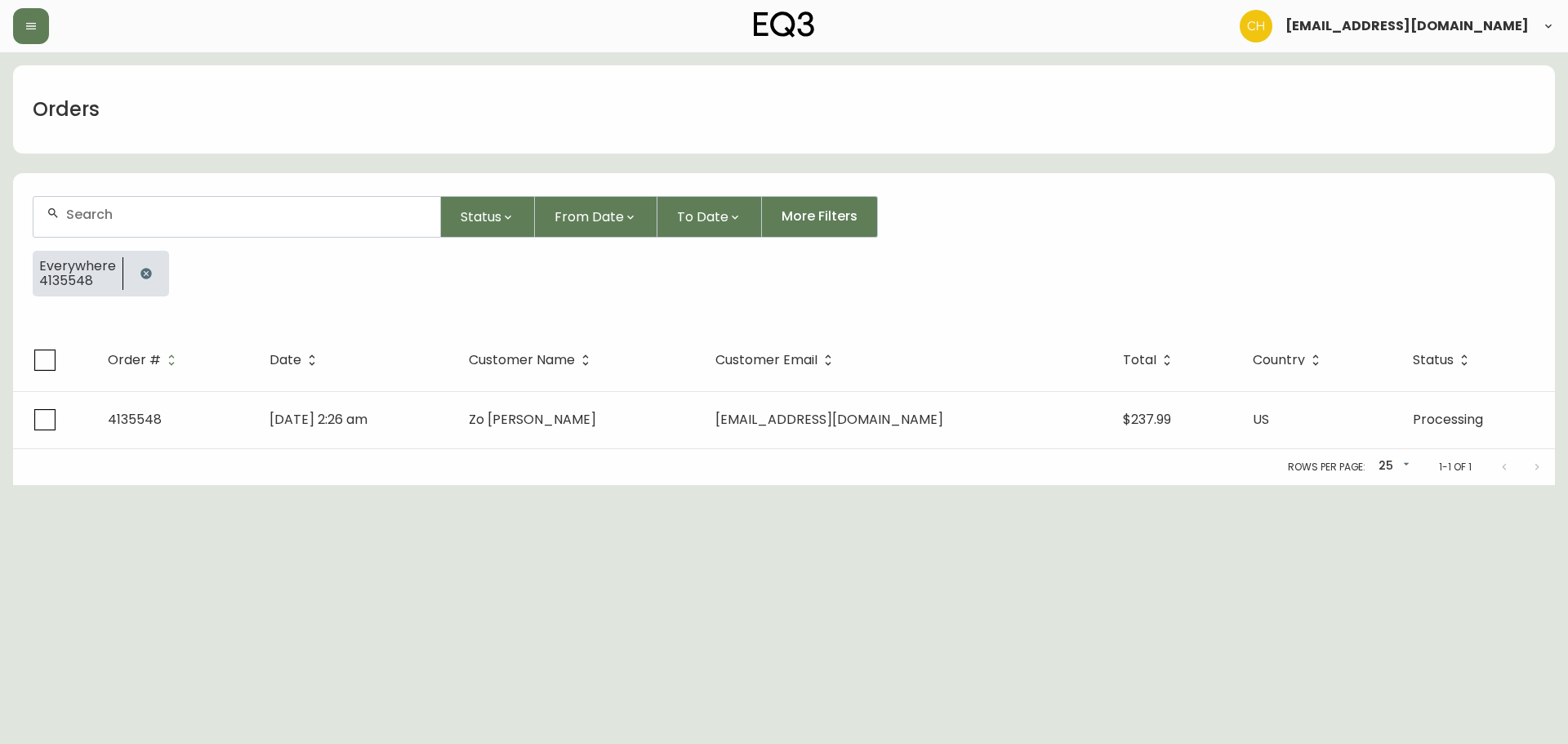
click at [80, 201] on div at bounding box center [237, 216] width 407 height 40
type input "4135571"
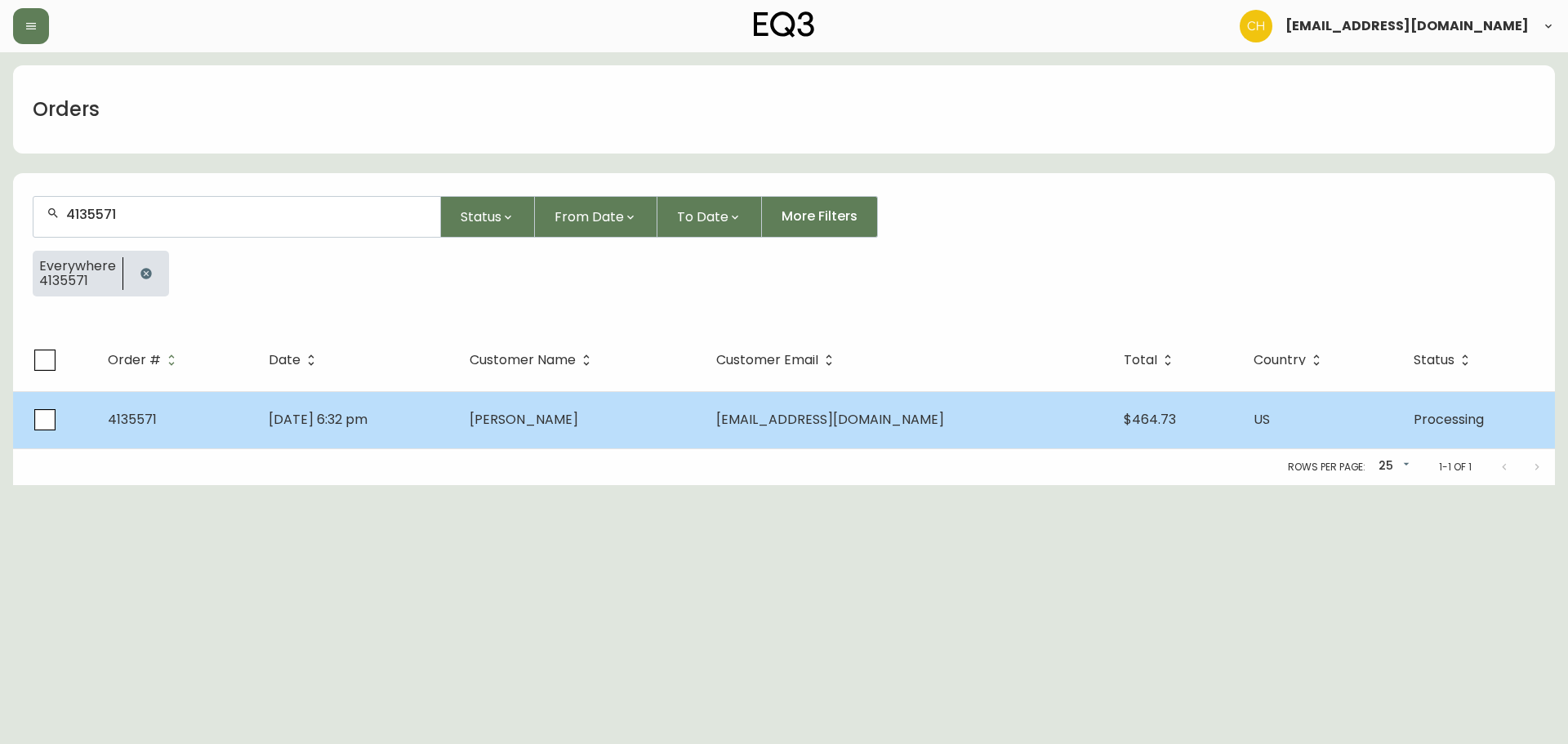
click at [578, 412] on span "Wally Suphap" at bounding box center [523, 419] width 108 height 19
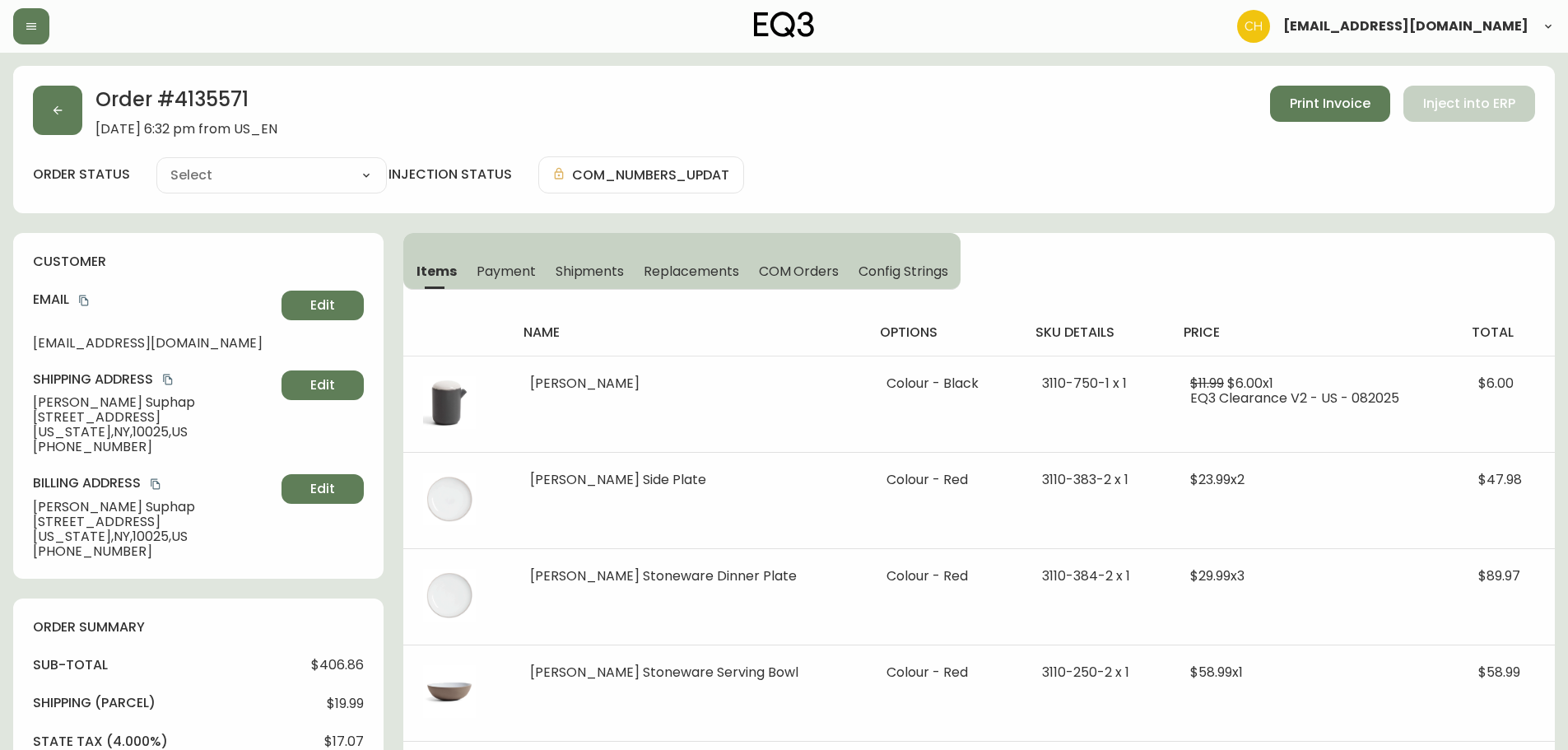
type input "Processing"
select select "PROCESSING"
click at [64, 113] on icon "button" at bounding box center [58, 110] width 13 height 13
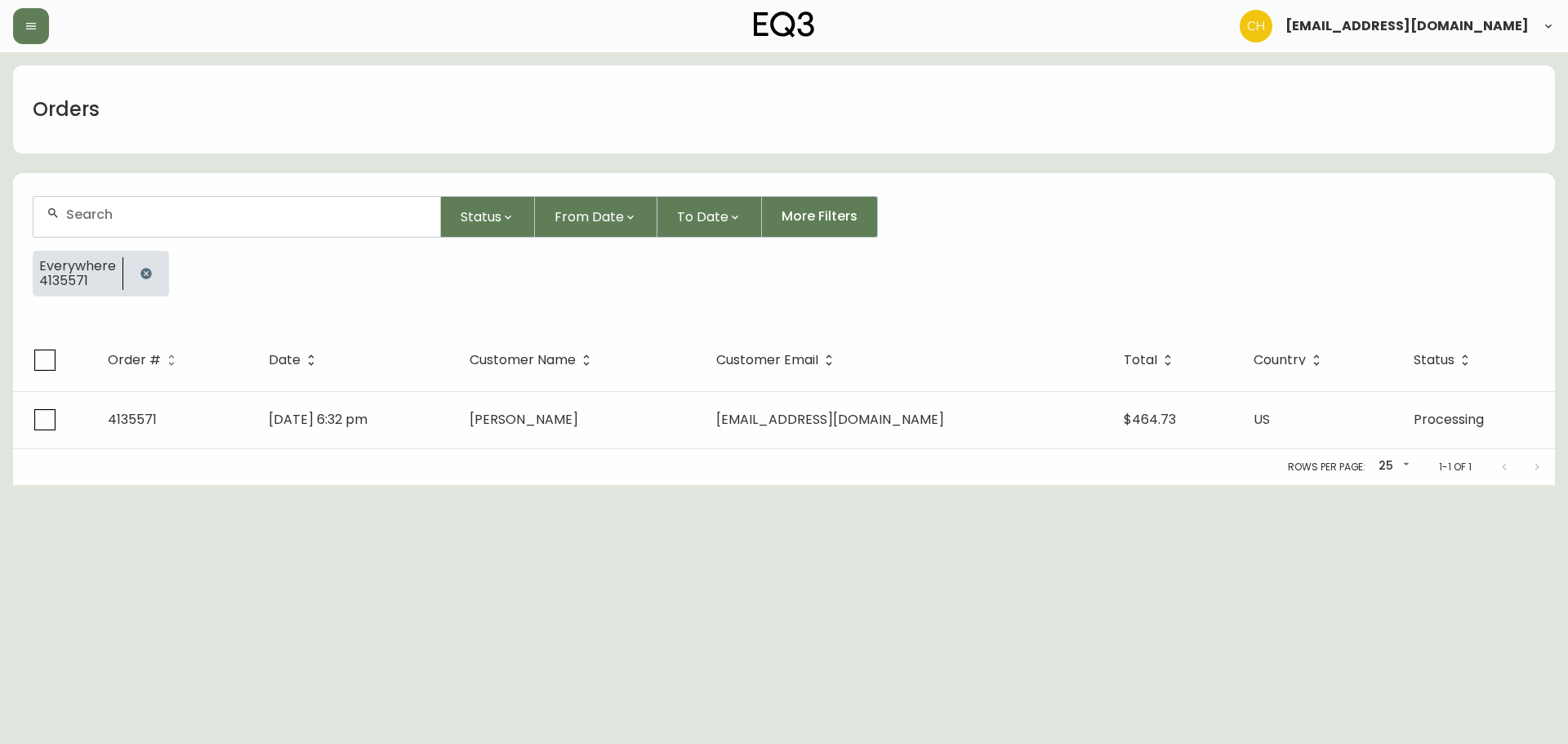
click at [113, 206] on div at bounding box center [237, 216] width 407 height 40
type input "4135573"
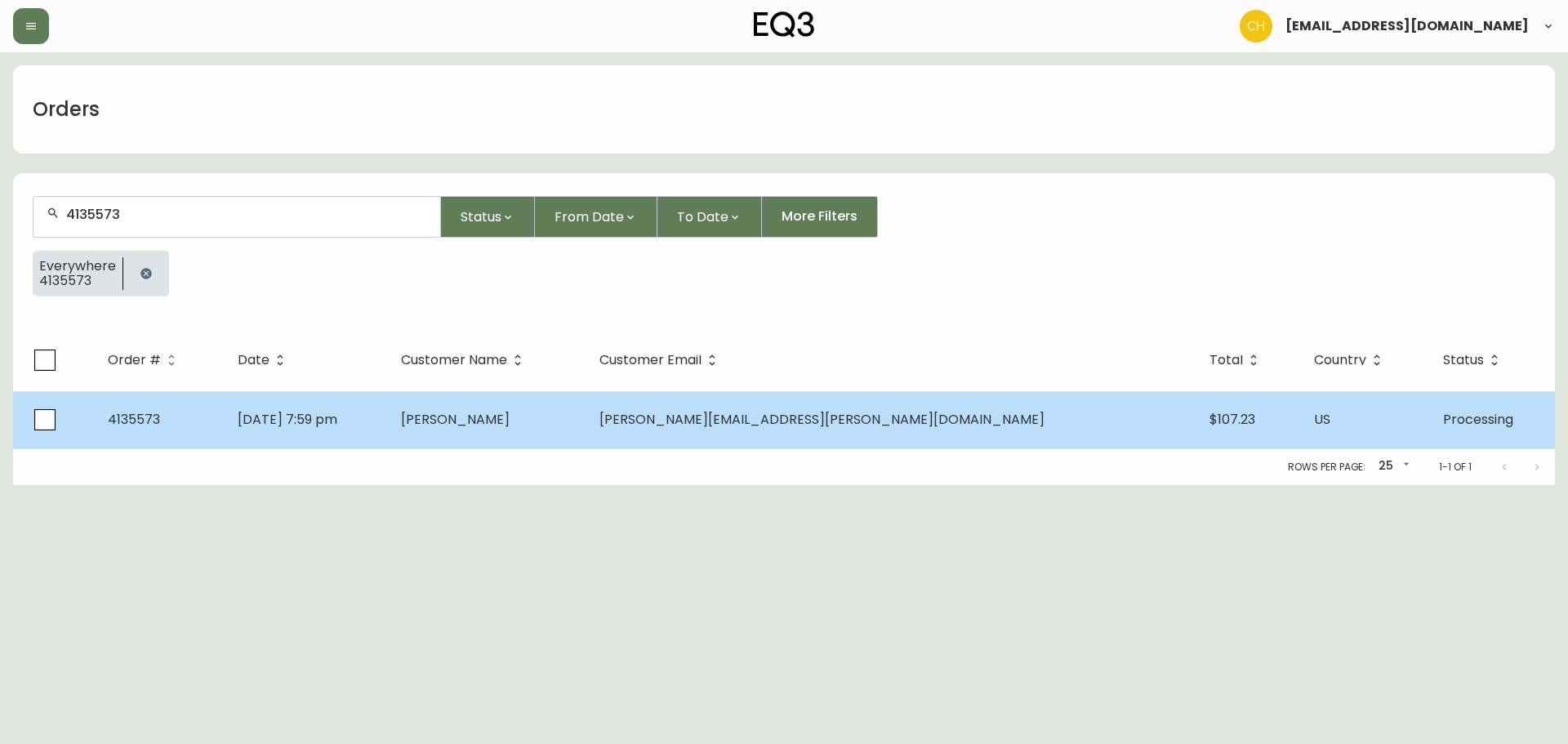
click at [509, 410] on span "Kelly Williard" at bounding box center [455, 419] width 108 height 19
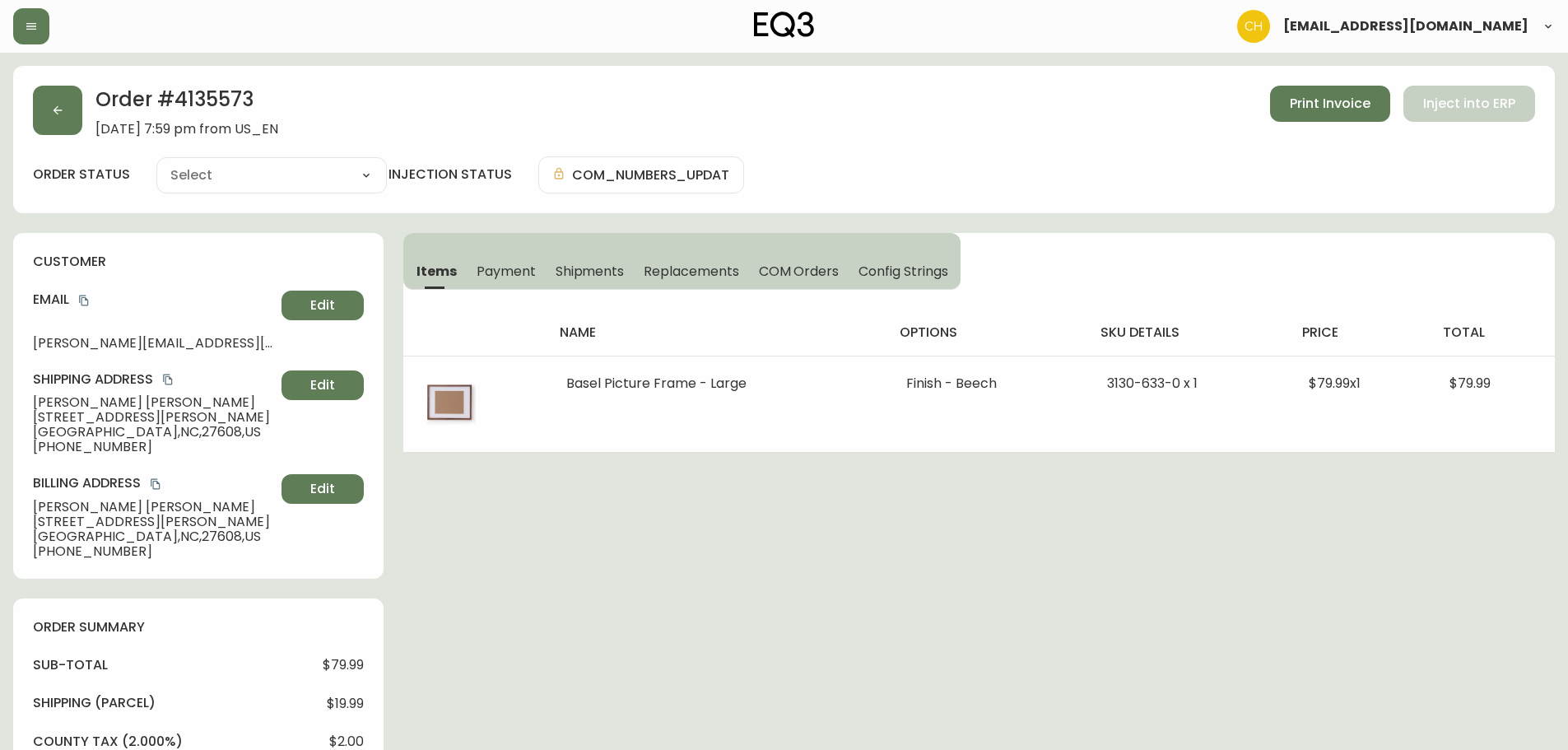
type input "Processing"
select select "PROCESSING"
click at [64, 113] on icon "button" at bounding box center [58, 110] width 13 height 13
